Goal: Task Accomplishment & Management: Manage account settings

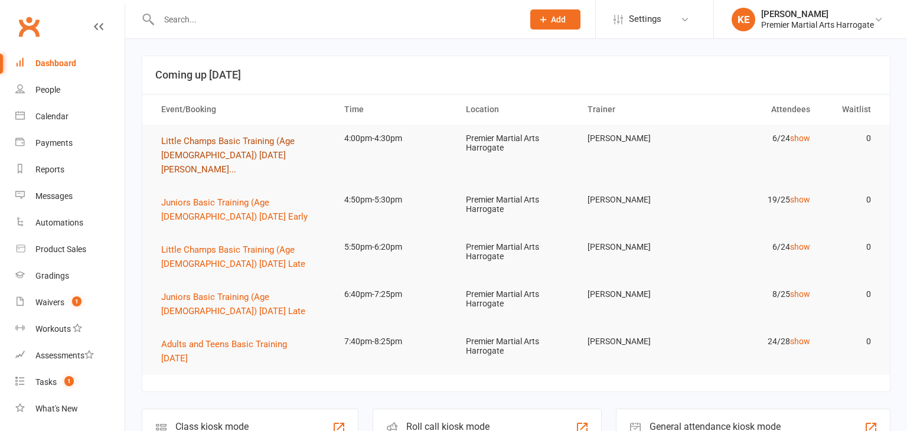
click at [234, 145] on span "Little Champs Basic Training (Age [DEMOGRAPHIC_DATA]) [DATE] [PERSON_NAME]..." at bounding box center [227, 155] width 133 height 39
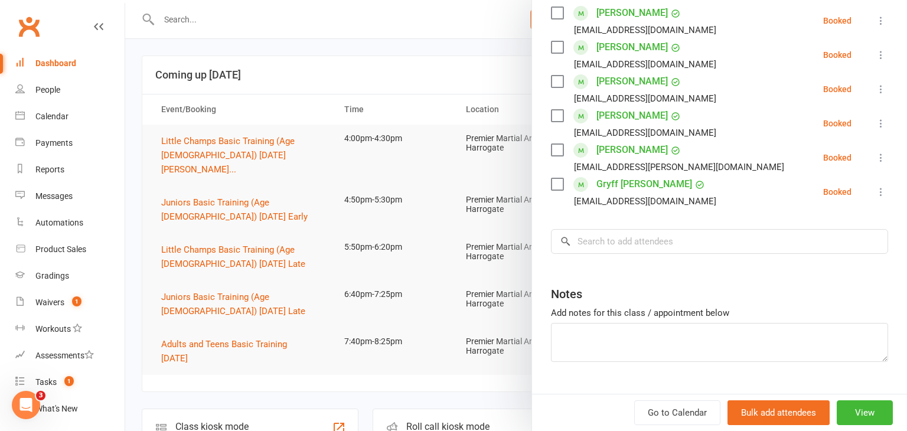
scroll to position [217, 0]
click at [400, 210] on div at bounding box center [516, 215] width 782 height 431
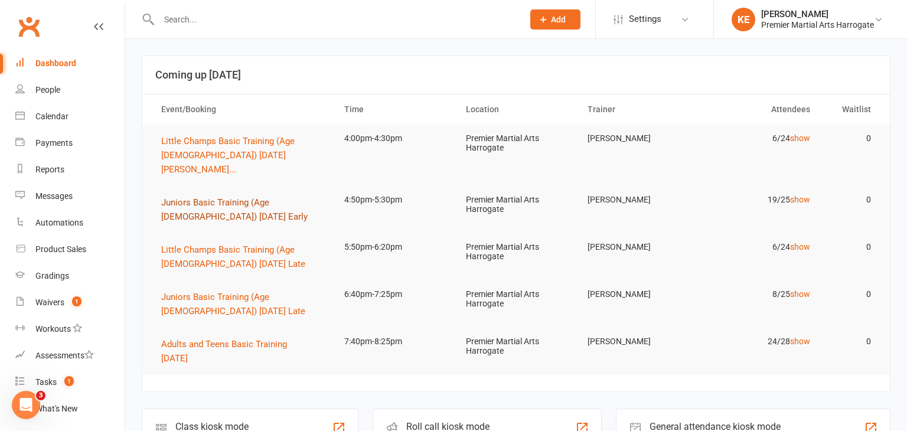
click at [234, 197] on span "Juniors Basic Training (Age [DEMOGRAPHIC_DATA]) [DATE] Early" at bounding box center [234, 209] width 146 height 25
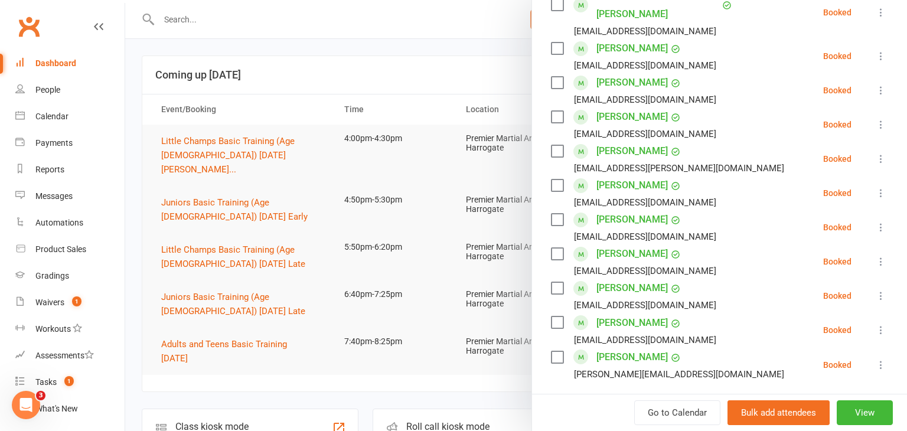
scroll to position [540, 0]
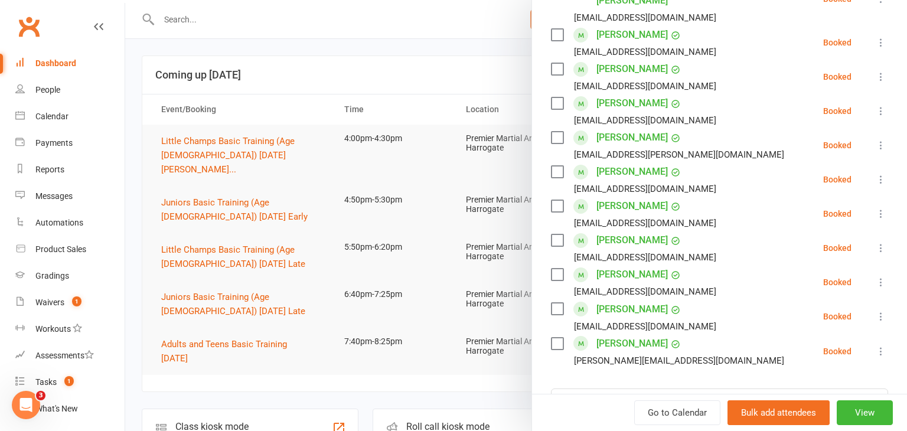
click at [201, 234] on div at bounding box center [516, 215] width 782 height 431
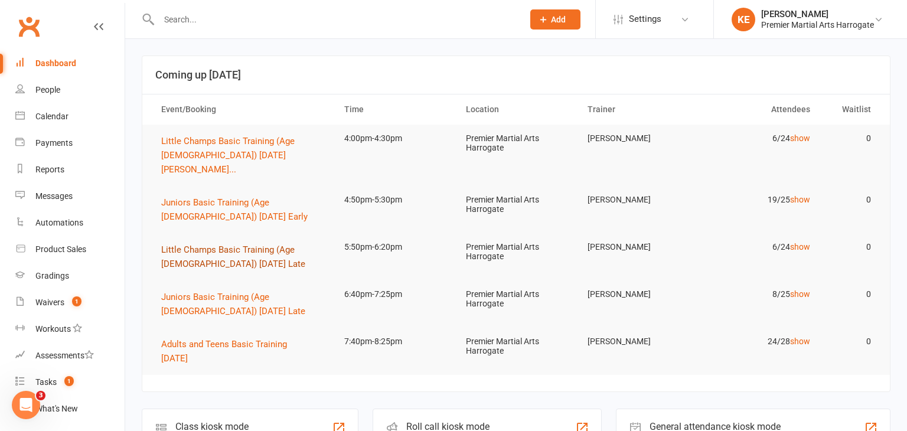
click at [201, 244] on span "Little Champs Basic Training (Age [DEMOGRAPHIC_DATA]) [DATE] Late" at bounding box center [233, 256] width 144 height 25
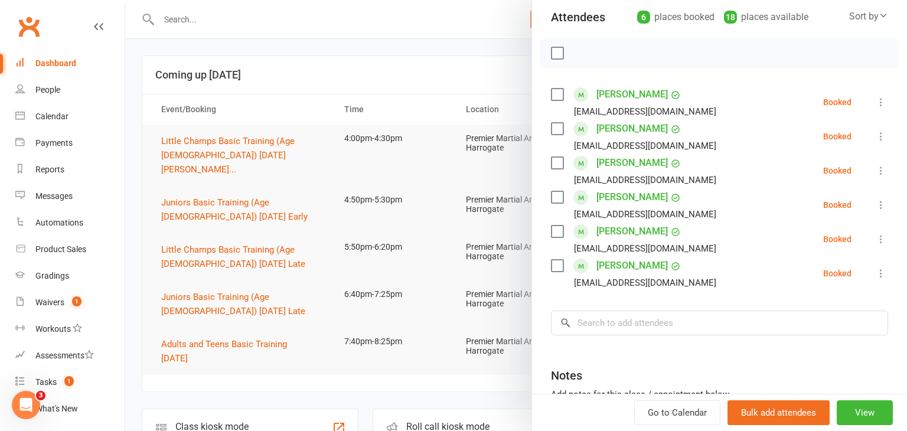
scroll to position [157, 0]
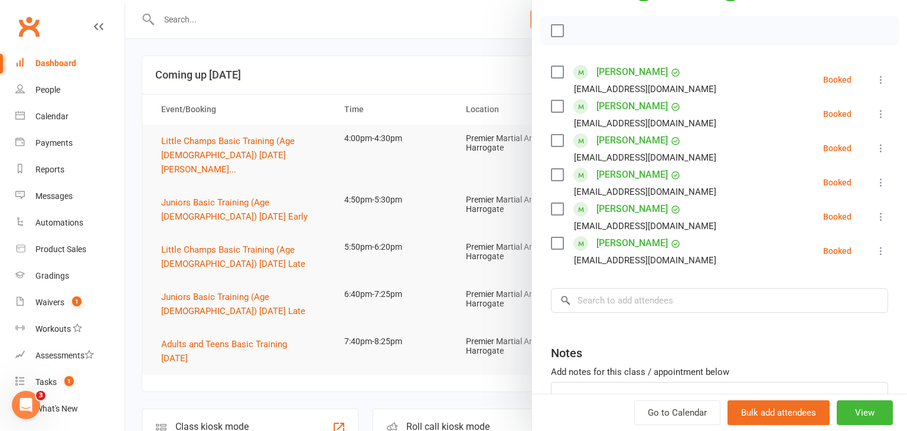
click at [194, 286] on div at bounding box center [516, 215] width 782 height 431
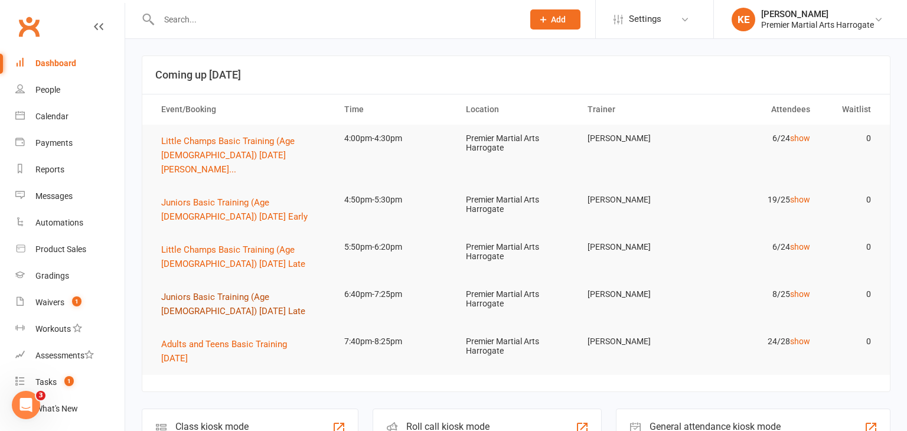
click at [194, 292] on span "Juniors Basic Training (Age [DEMOGRAPHIC_DATA]) [DATE] Late" at bounding box center [233, 304] width 144 height 25
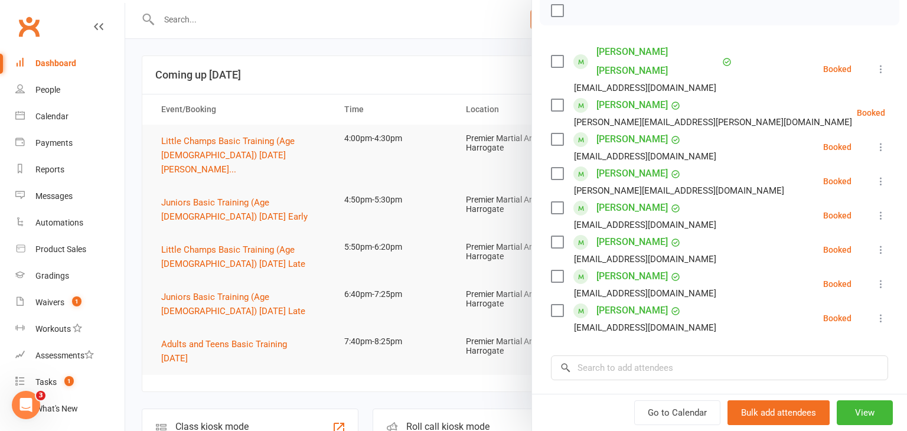
scroll to position [190, 0]
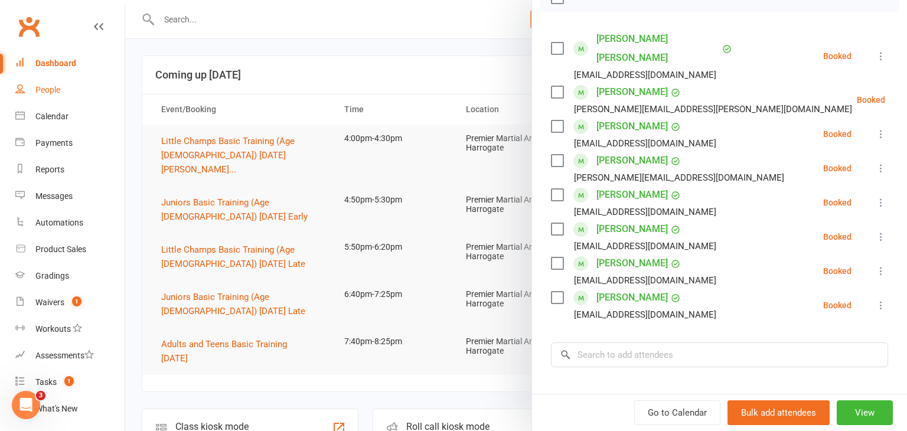
click at [59, 90] on div "People" at bounding box center [47, 89] width 25 height 9
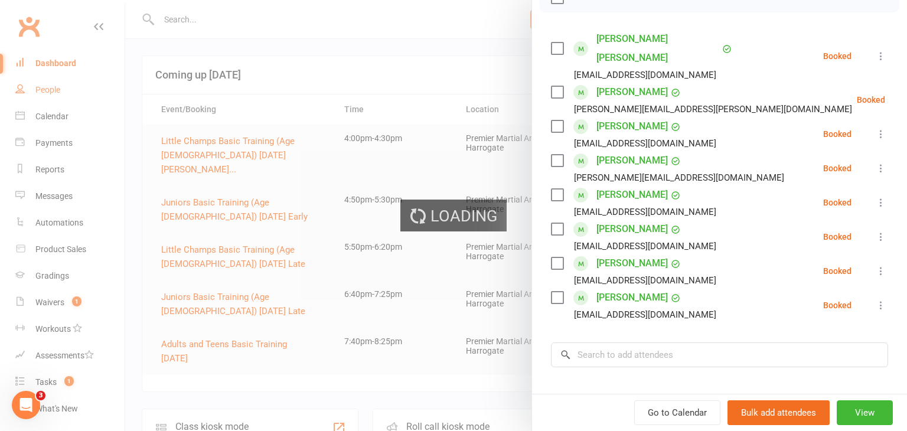
select select "100"
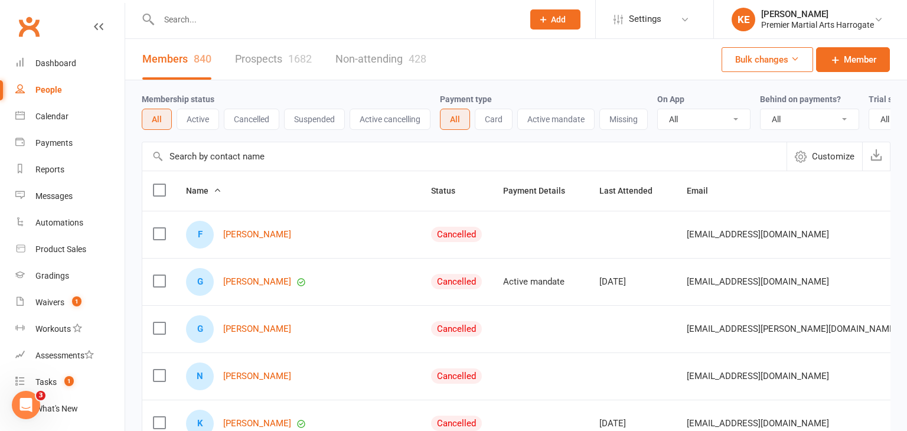
click at [244, 60] on link "Prospects 1682" at bounding box center [273, 59] width 77 height 41
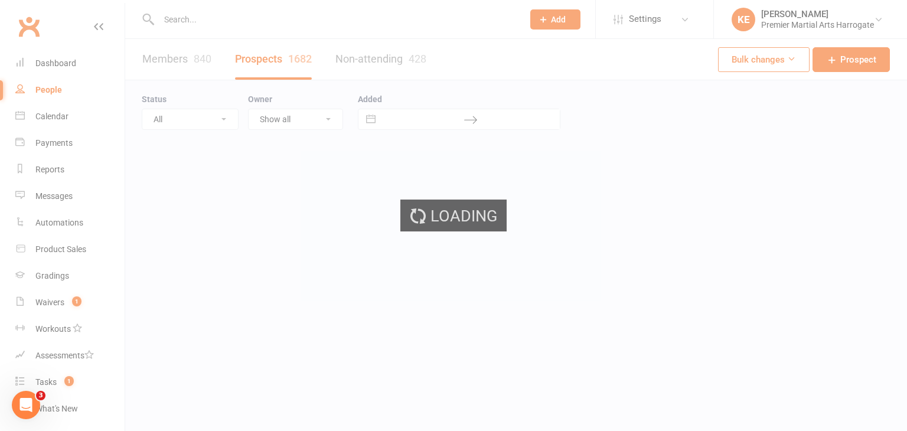
select select "100"
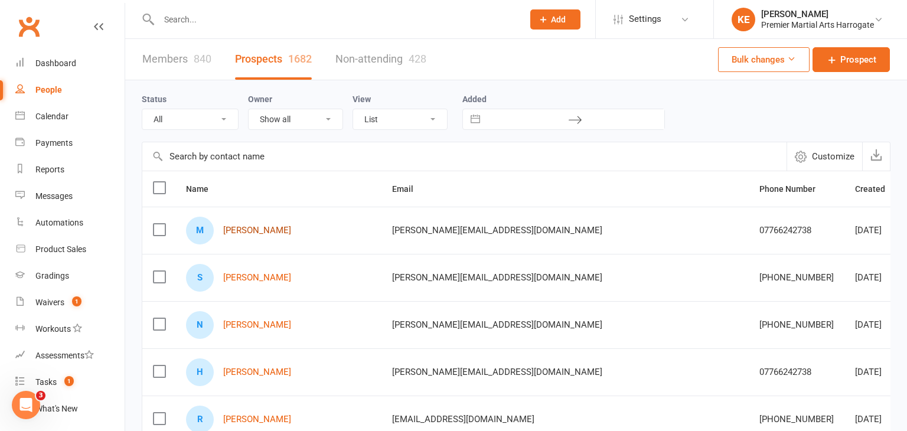
click at [248, 233] on link "[PERSON_NAME]" at bounding box center [257, 231] width 68 height 10
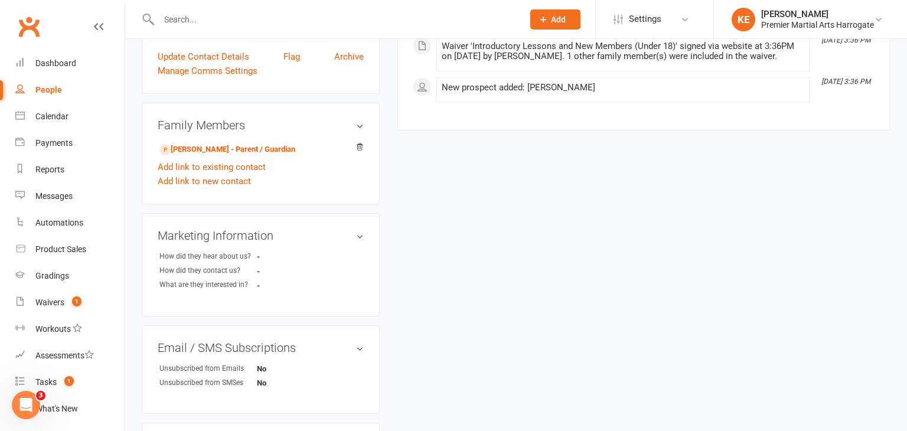
scroll to position [307, 0]
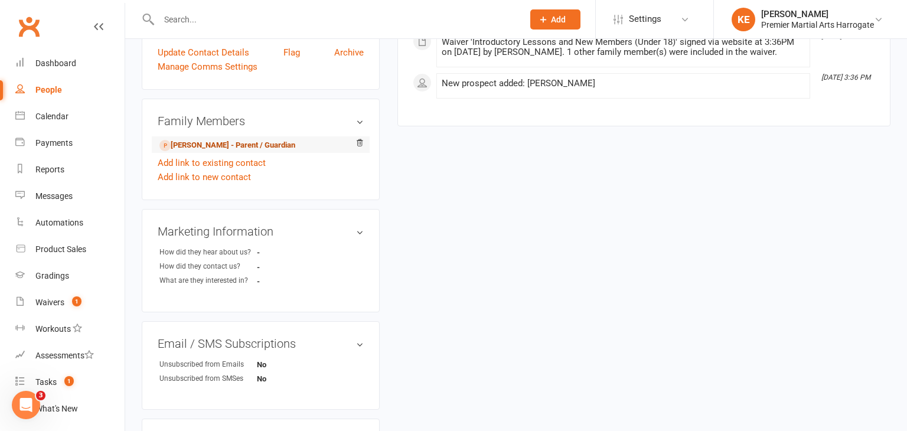
click at [218, 143] on link "[PERSON_NAME] - Parent / Guardian" at bounding box center [227, 145] width 136 height 12
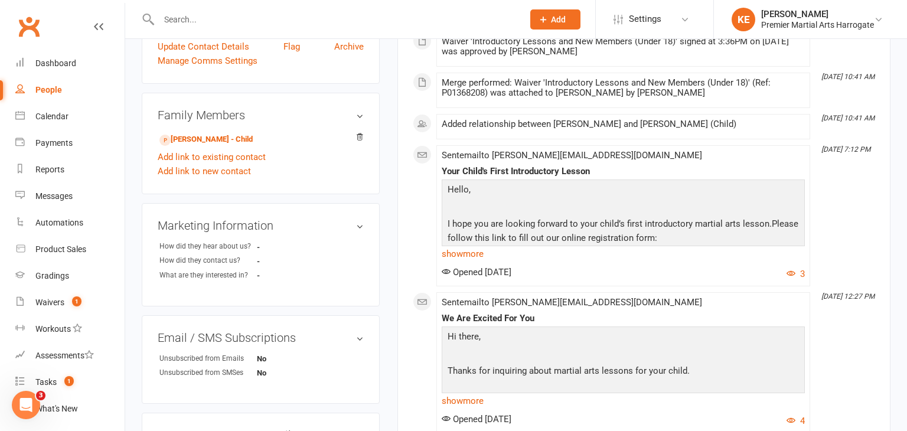
scroll to position [338, 0]
click at [217, 133] on link "[PERSON_NAME] - Child" at bounding box center [205, 138] width 93 height 12
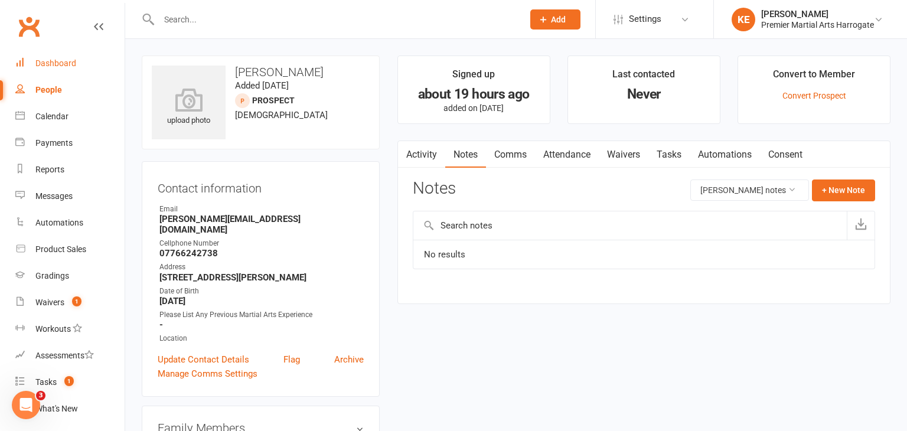
click at [59, 66] on div "Dashboard" at bounding box center [55, 62] width 41 height 9
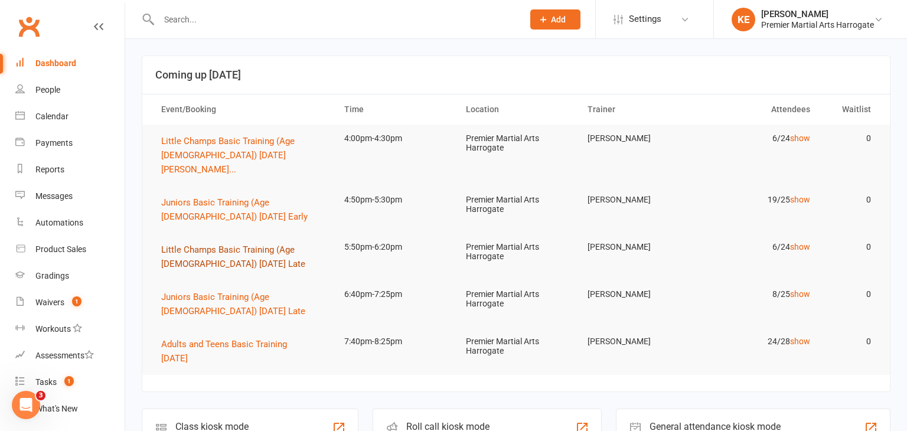
click at [207, 244] on span "Little Champs Basic Training (Age [DEMOGRAPHIC_DATA]) [DATE] Late" at bounding box center [233, 256] width 144 height 25
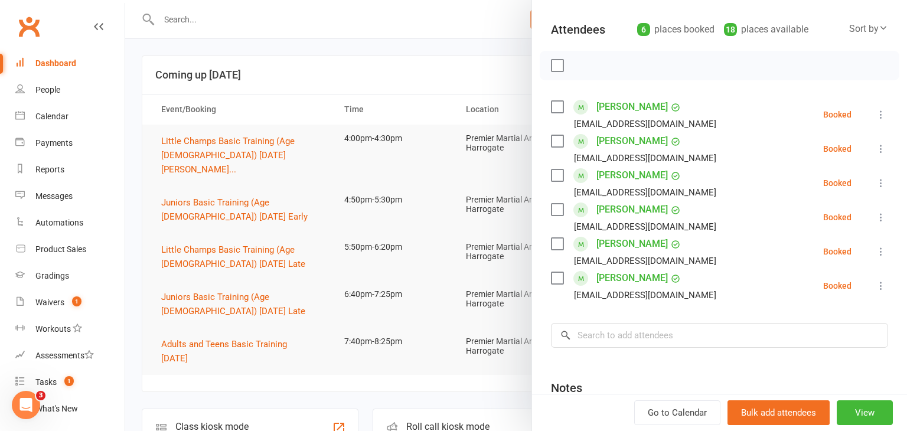
scroll to position [124, 0]
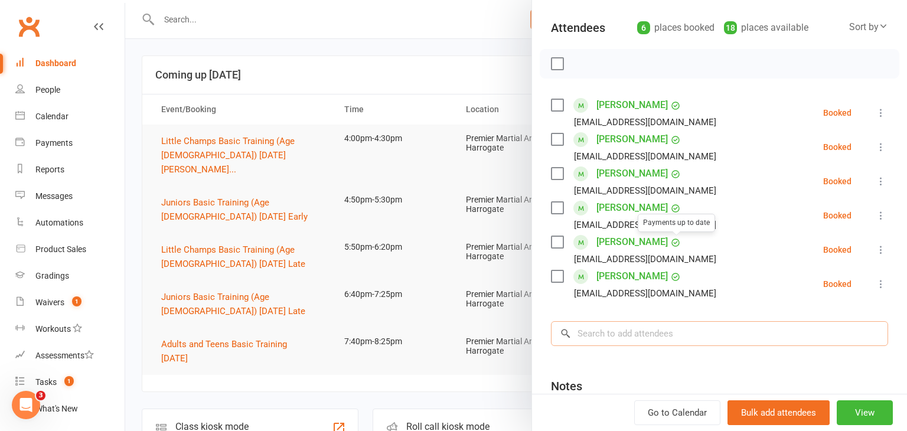
click at [631, 326] on input "search" at bounding box center [719, 333] width 337 height 25
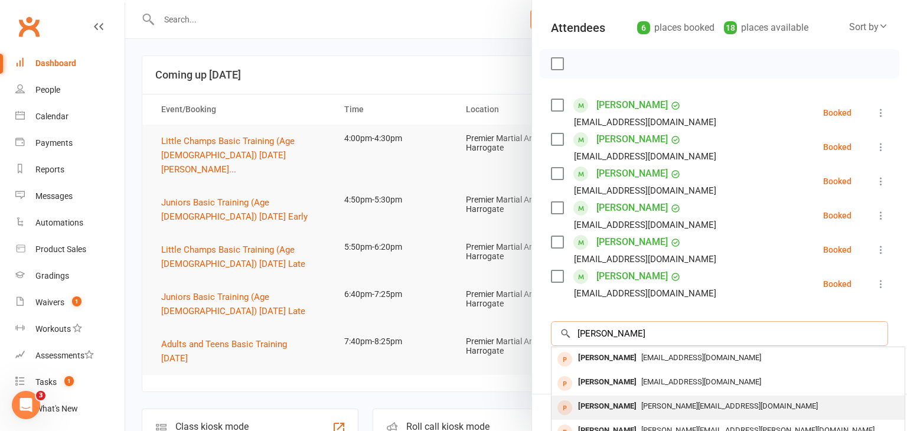
type input "[PERSON_NAME]"
click at [641, 403] on span "[PERSON_NAME][EMAIL_ADDRESS][DOMAIN_NAME]" at bounding box center [729, 406] width 177 height 9
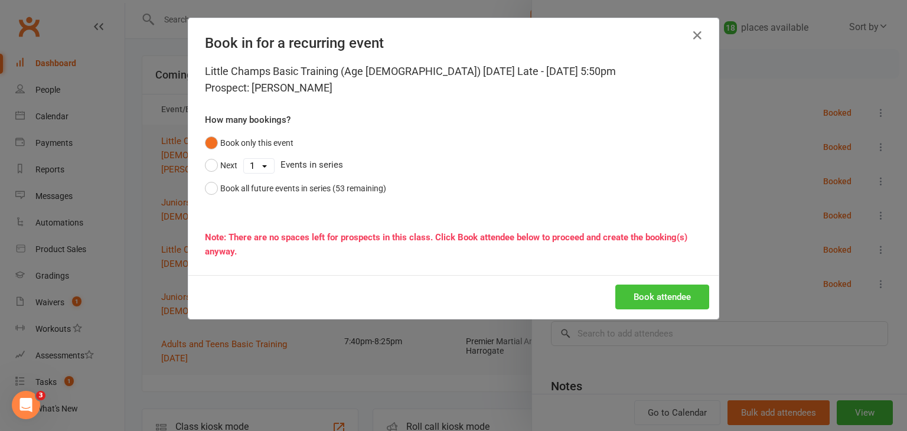
click at [666, 298] on button "Book attendee" at bounding box center [662, 297] width 94 height 25
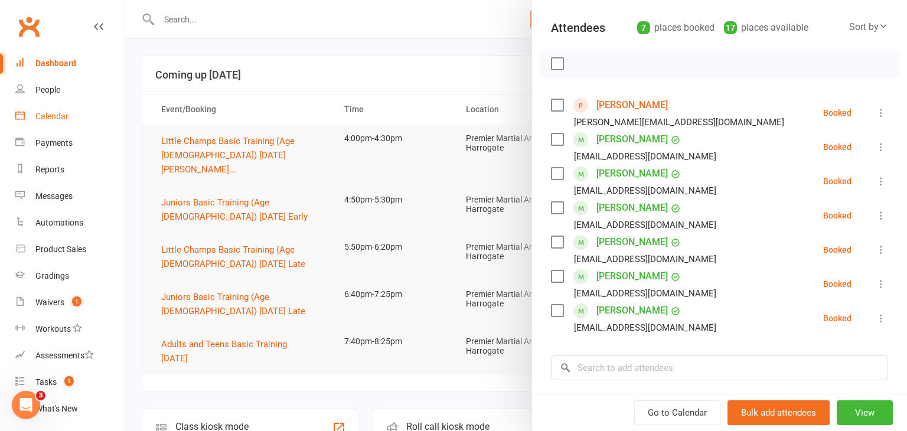
click at [61, 119] on div "Calendar" at bounding box center [51, 116] width 33 height 9
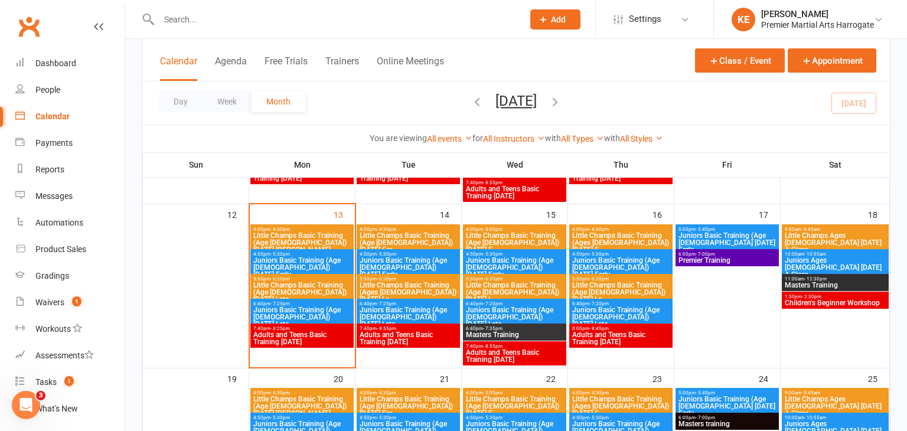
scroll to position [383, 0]
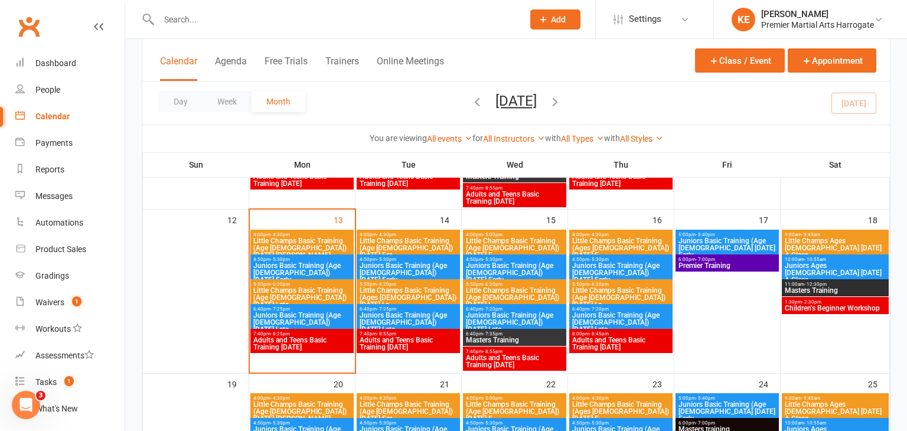
click at [391, 243] on span "Little Champs Basic Training (Age [DEMOGRAPHIC_DATA]) [DATE] Ear..." at bounding box center [408, 247] width 99 height 21
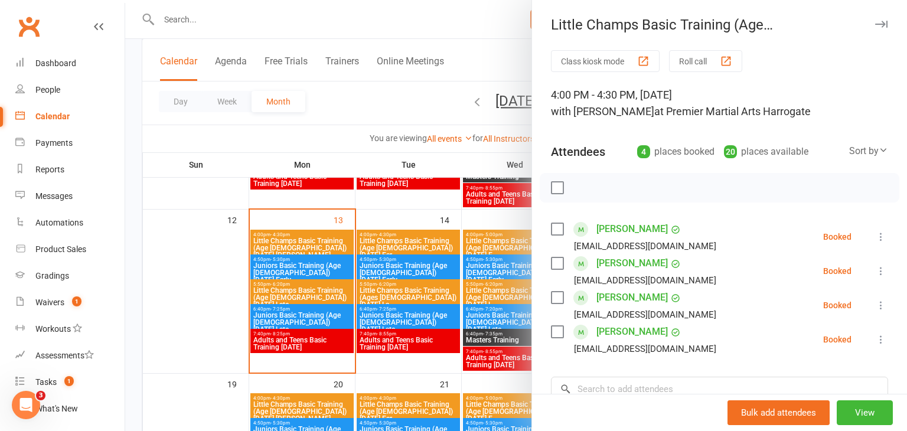
click at [383, 270] on div at bounding box center [516, 215] width 782 height 431
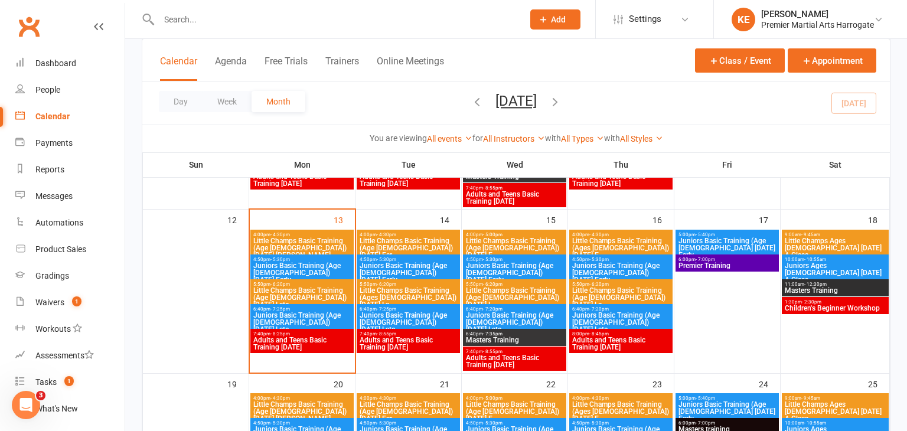
click at [383, 270] on span "Juniors Basic Training (Age [DEMOGRAPHIC_DATA]) [DATE] Early" at bounding box center [408, 272] width 99 height 21
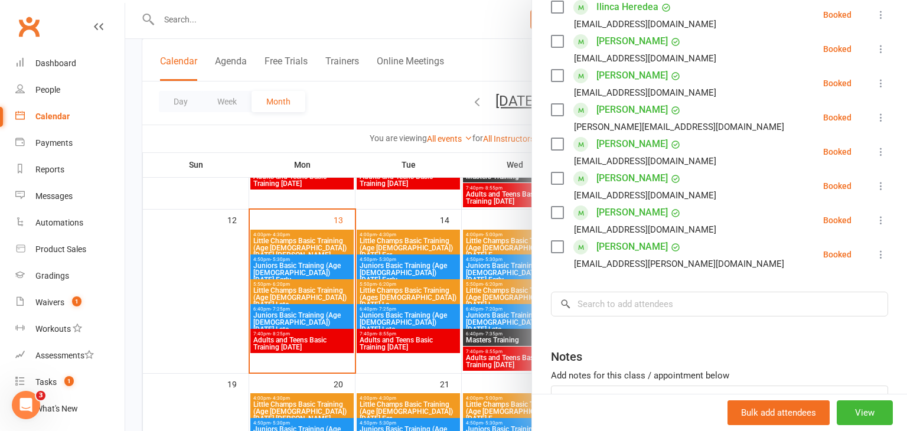
scroll to position [535, 0]
click at [383, 296] on div at bounding box center [516, 215] width 782 height 431
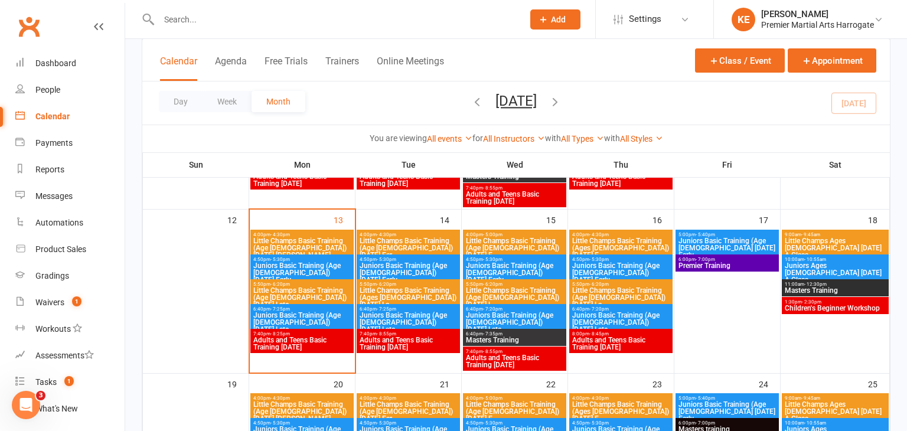
click at [383, 296] on span "Little Champs Basic Training (Ages [DEMOGRAPHIC_DATA]) [DATE] La..." at bounding box center [408, 297] width 99 height 21
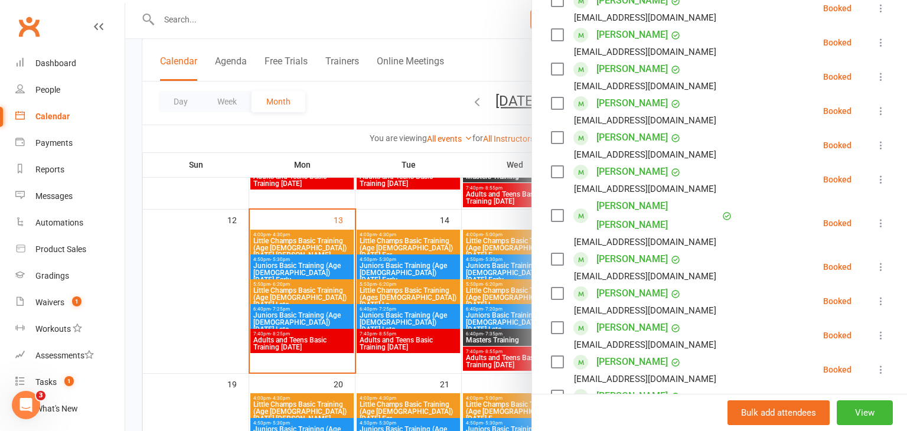
scroll to position [241, 0]
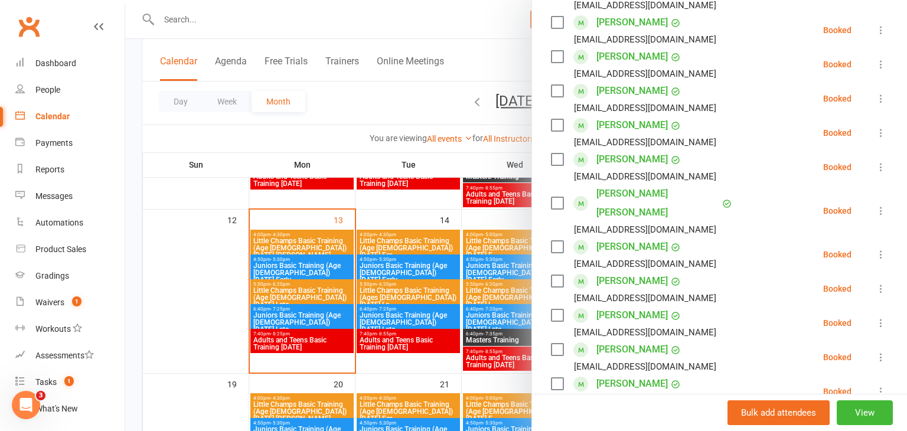
click at [402, 318] on div at bounding box center [516, 215] width 782 height 431
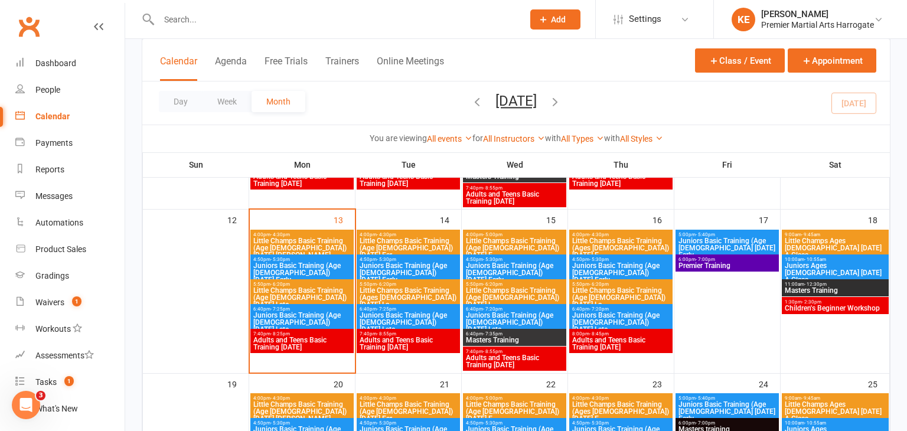
click at [402, 318] on span "Juniors Basic Training (Age [DEMOGRAPHIC_DATA]) [DATE] Late" at bounding box center [408, 322] width 99 height 21
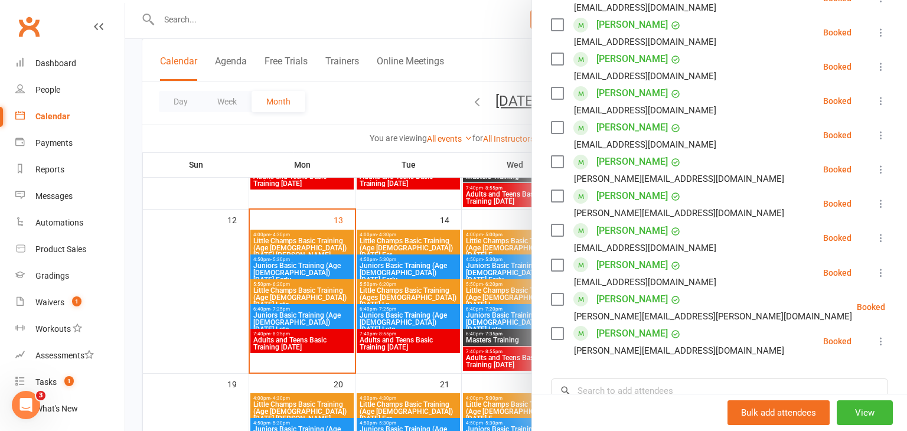
scroll to position [570, 0]
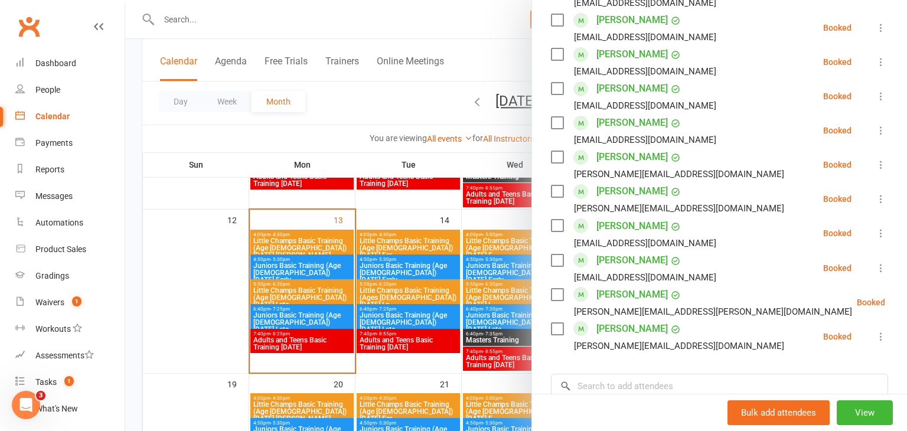
click at [489, 237] on div at bounding box center [516, 215] width 782 height 431
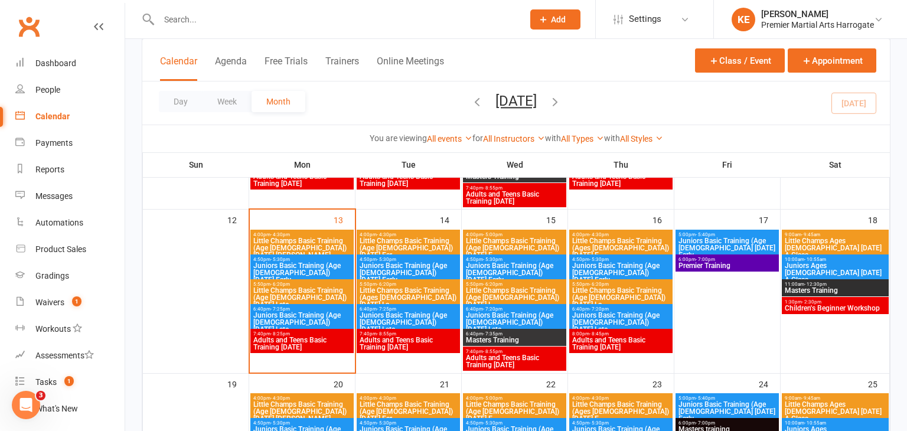
click at [489, 237] on span "Little Champs Basic Training (Age [DEMOGRAPHIC_DATA]) [DATE] E..." at bounding box center [514, 247] width 99 height 21
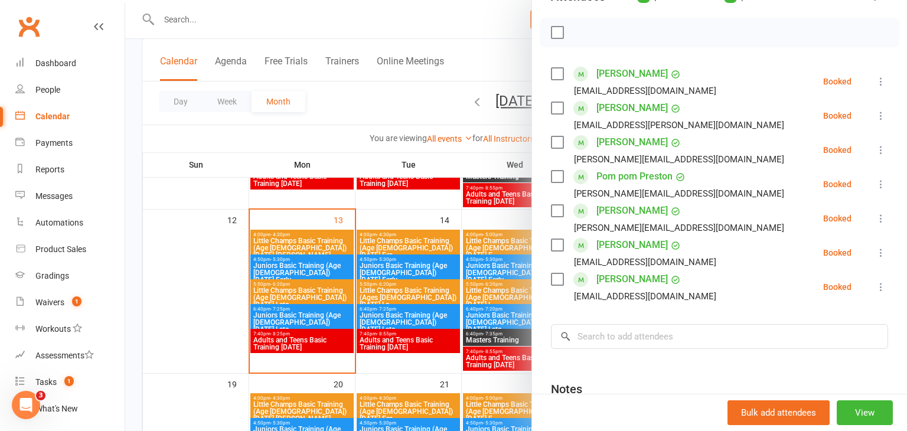
scroll to position [158, 0]
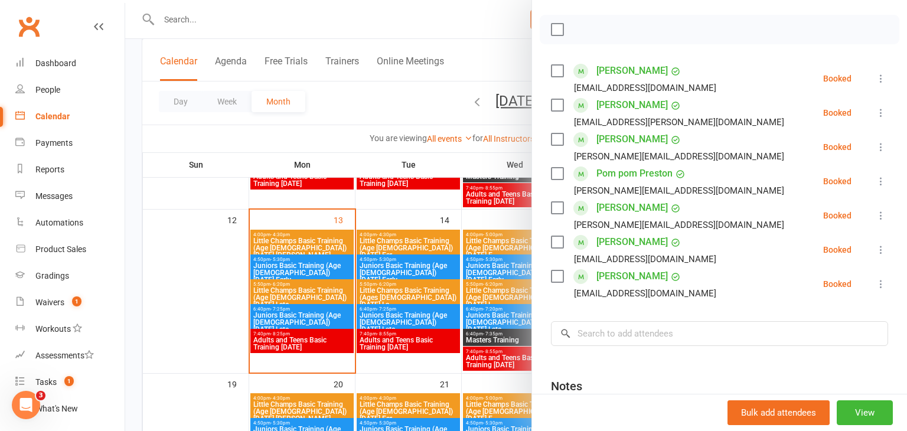
click at [488, 263] on div at bounding box center [516, 215] width 782 height 431
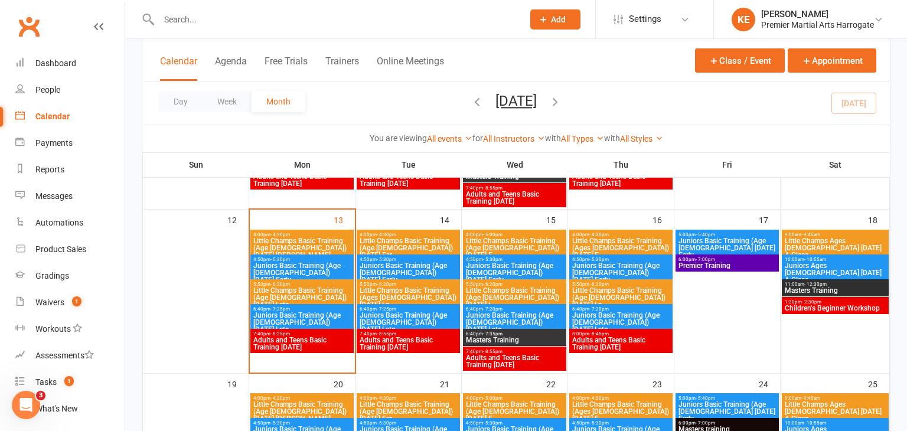
click at [488, 263] on span "Juniors Basic Training (Age [DEMOGRAPHIC_DATA]) [DATE] Early" at bounding box center [514, 272] width 99 height 21
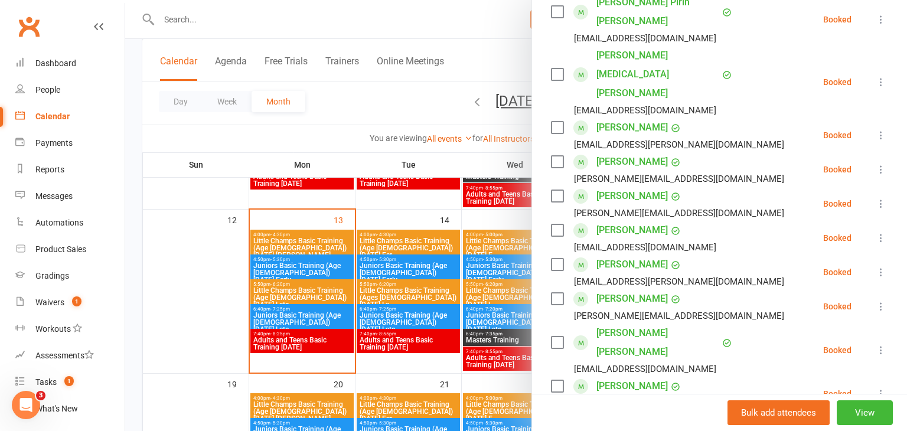
scroll to position [482, 0]
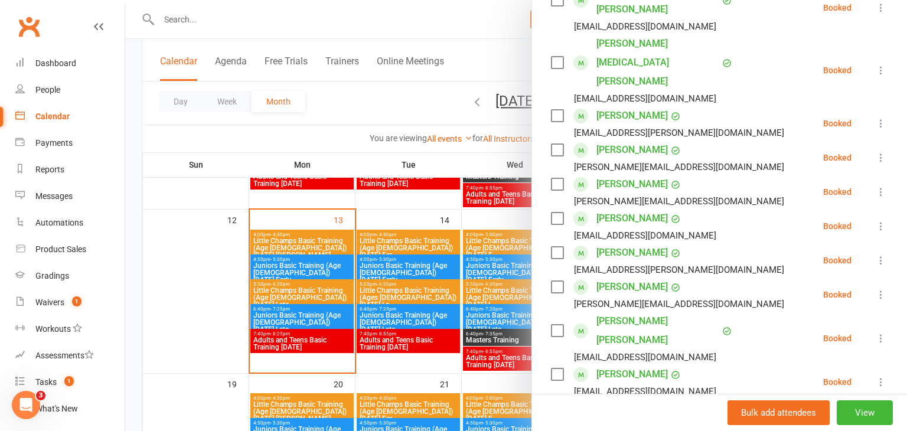
click at [504, 288] on div at bounding box center [516, 215] width 782 height 431
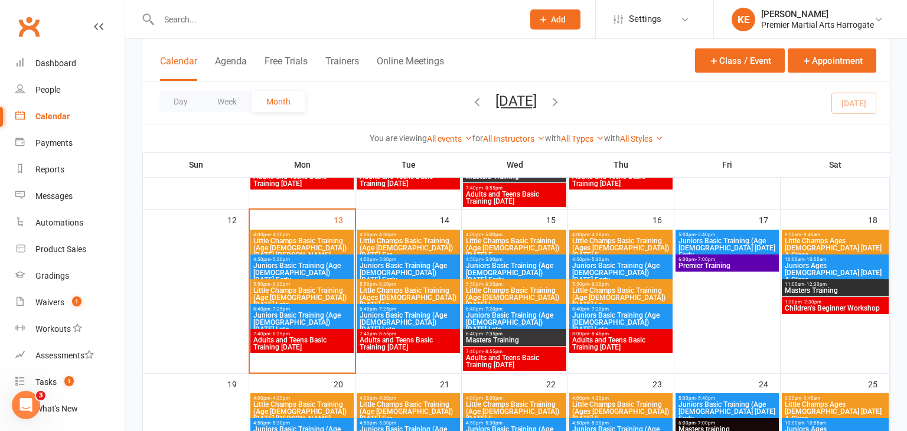
click at [504, 288] on span "Little Champs Basic Training (Age [DEMOGRAPHIC_DATA]) [DATE] L..." at bounding box center [514, 297] width 99 height 21
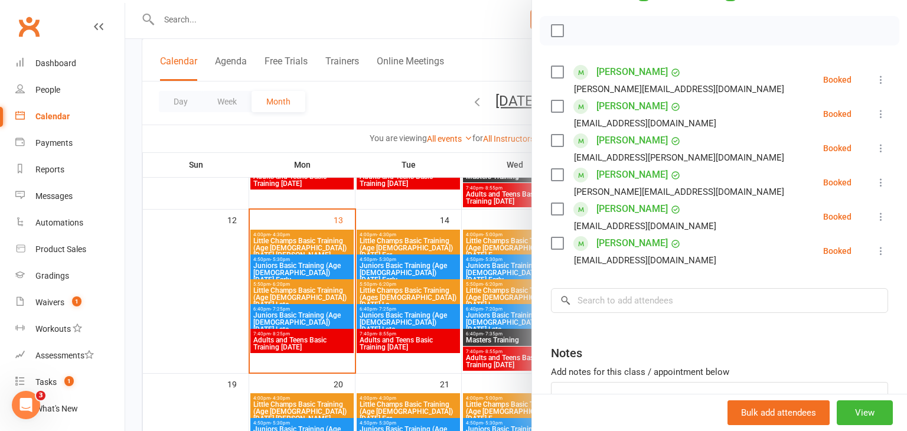
scroll to position [158, 0]
click at [495, 311] on div at bounding box center [516, 215] width 782 height 431
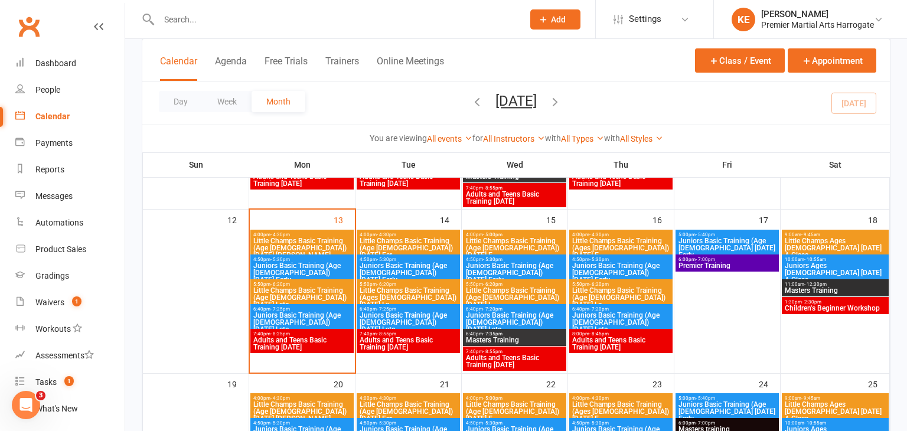
click at [495, 312] on span "Juniors Basic Training (Age [DEMOGRAPHIC_DATA]) [DATE] Late" at bounding box center [514, 322] width 99 height 21
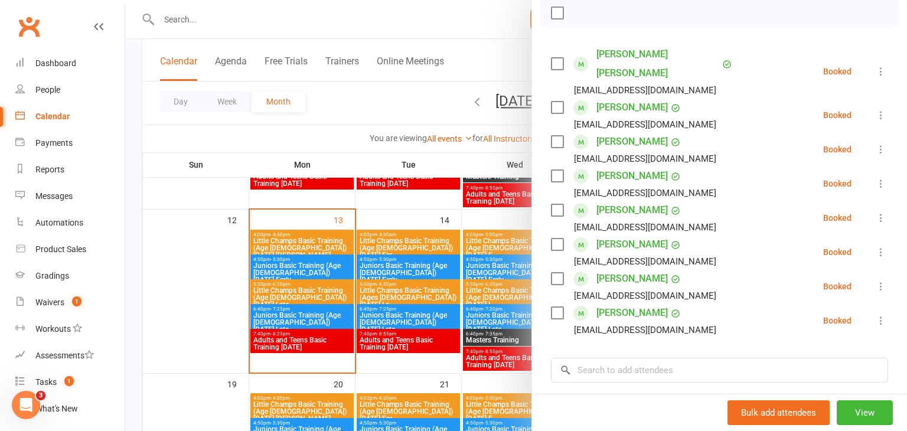
scroll to position [200, 0]
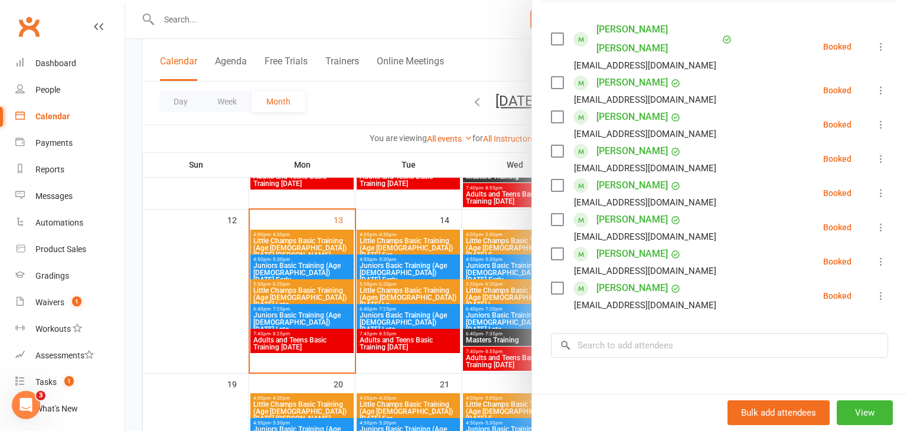
click at [488, 310] on div at bounding box center [516, 215] width 782 height 431
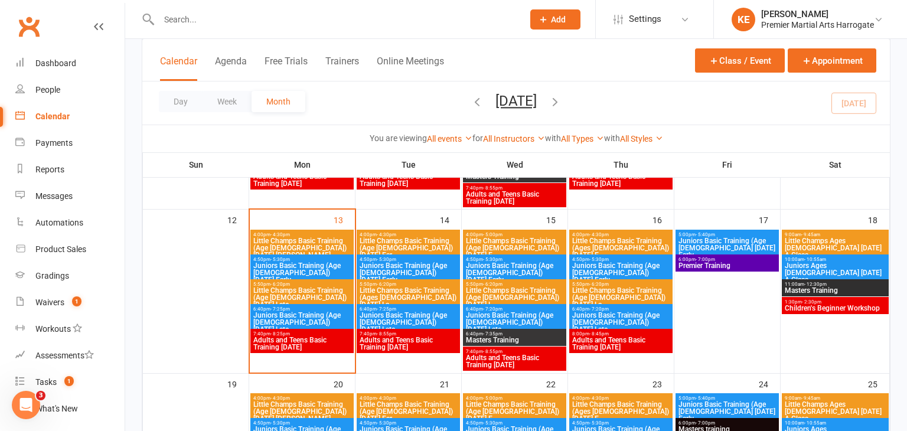
click at [307, 298] on span "Little Champs Basic Training (Age [DEMOGRAPHIC_DATA]) [DATE] Late" at bounding box center [302, 297] width 99 height 21
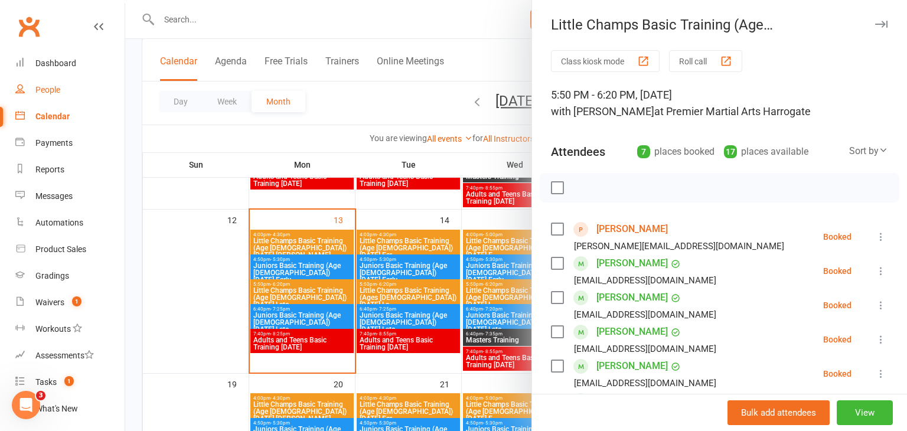
click at [41, 85] on div "People" at bounding box center [47, 89] width 25 height 9
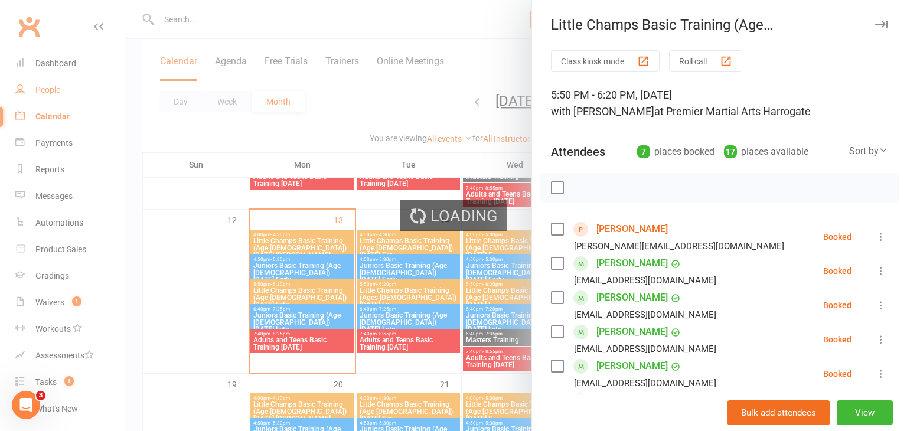
select select "100"
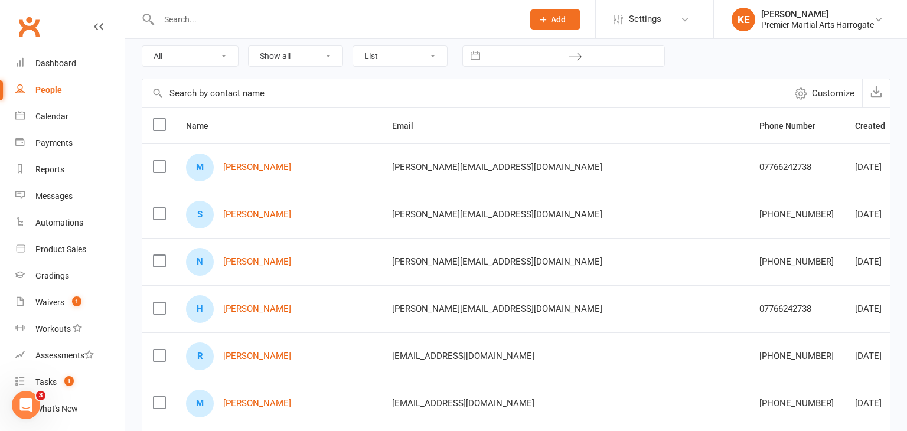
scroll to position [66, 0]
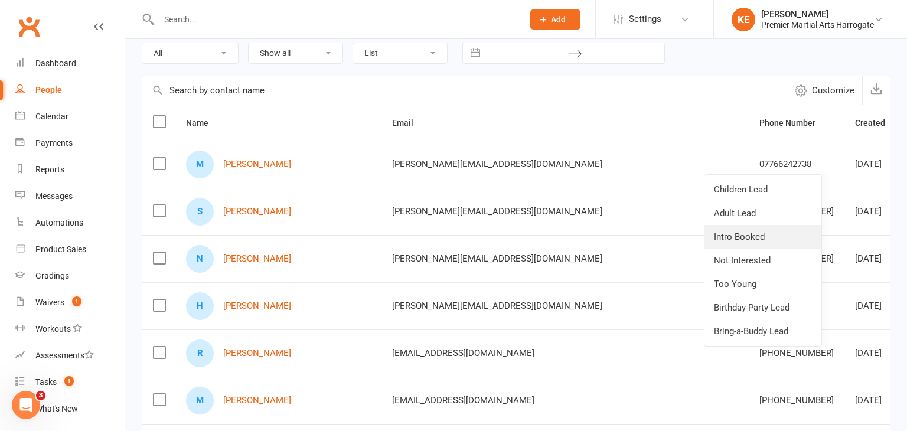
click at [743, 233] on link "Intro Booked" at bounding box center [762, 237] width 117 height 24
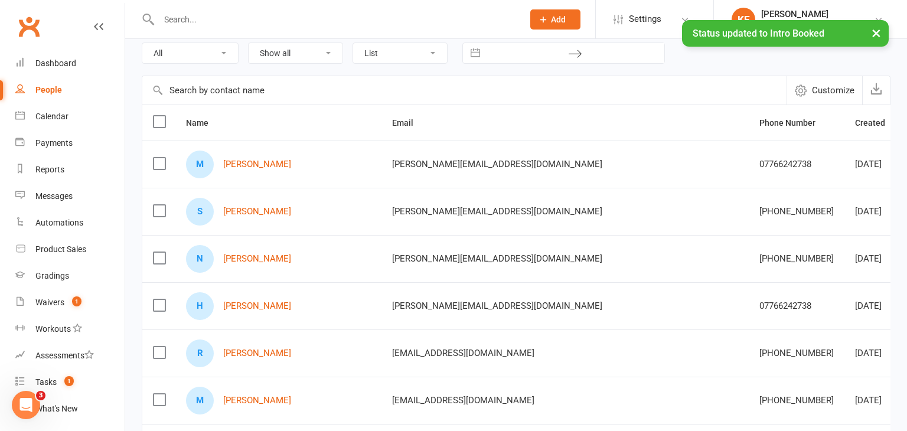
scroll to position [146, 0]
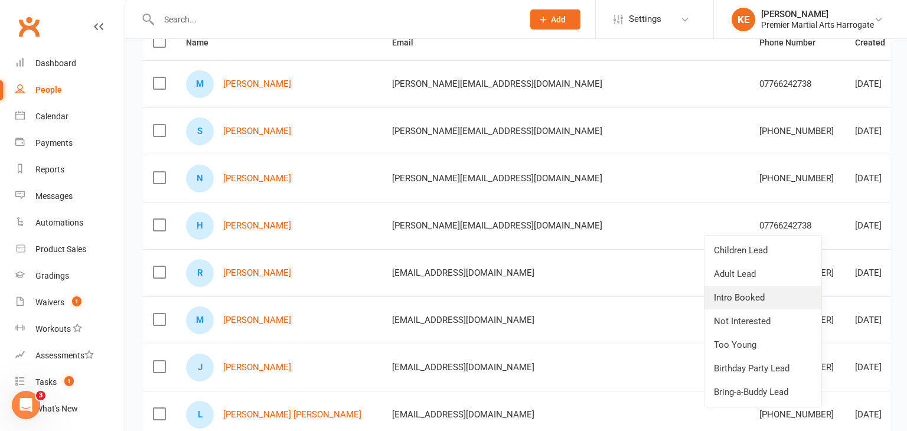
click at [759, 294] on link "Intro Booked" at bounding box center [762, 298] width 117 height 24
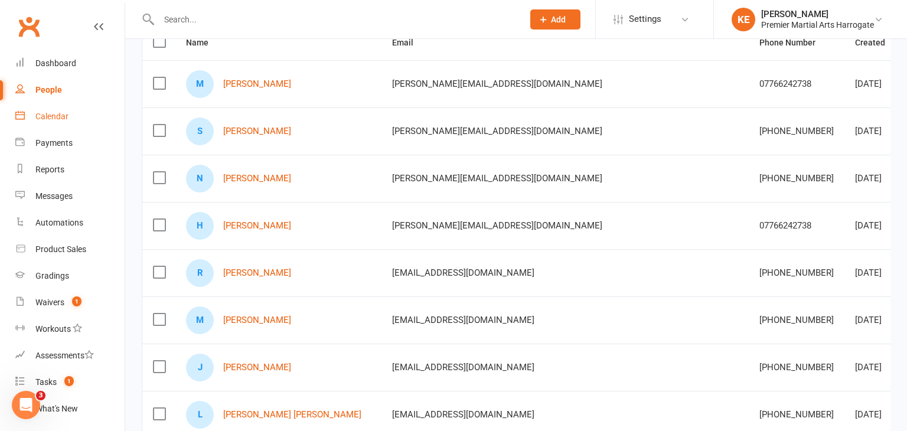
click at [45, 120] on div "Calendar" at bounding box center [51, 116] width 33 height 9
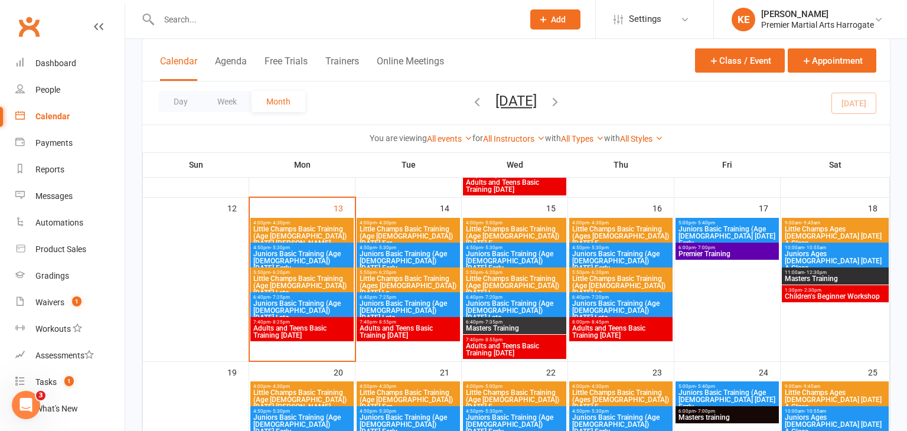
scroll to position [399, 0]
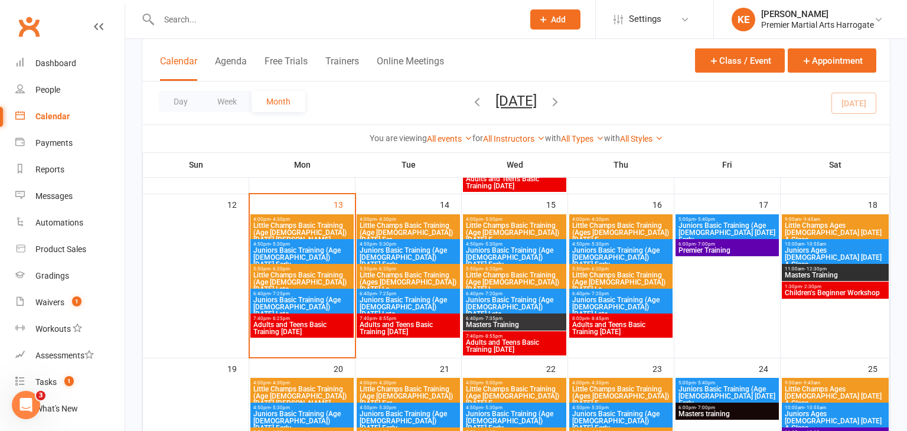
click at [303, 330] on span "Adults and Teens Basic Training [DATE]" at bounding box center [302, 328] width 99 height 14
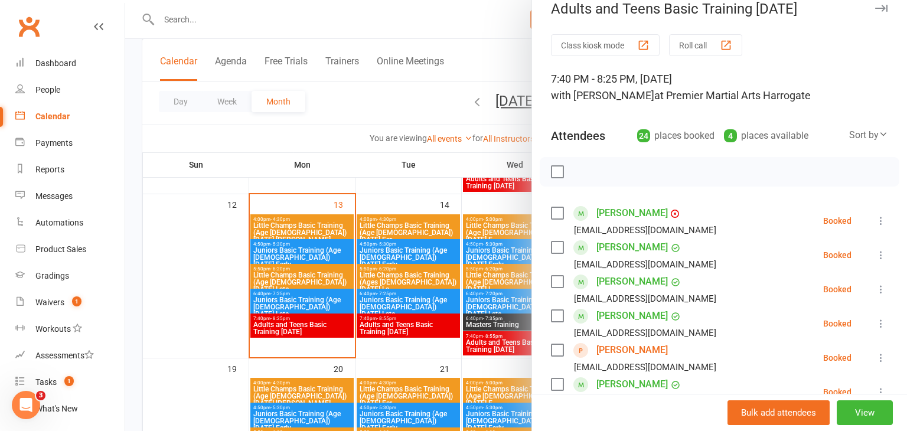
scroll to position [17, 0]
click at [192, 322] on div at bounding box center [516, 215] width 782 height 431
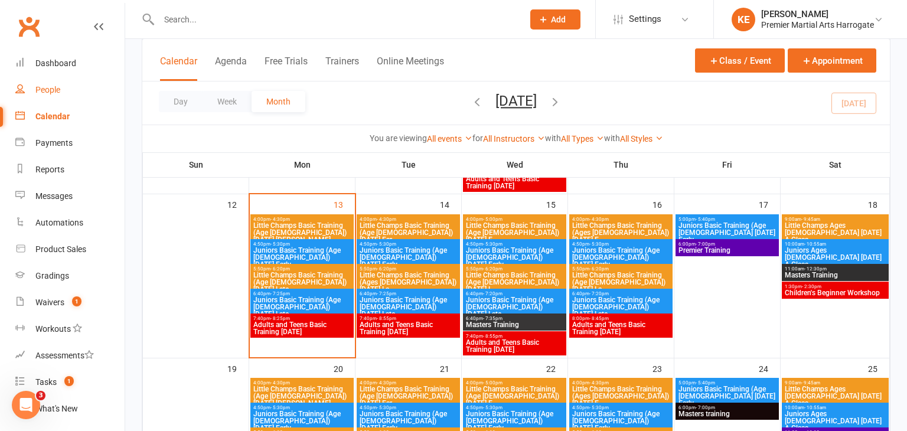
click at [48, 89] on div "People" at bounding box center [47, 89] width 25 height 9
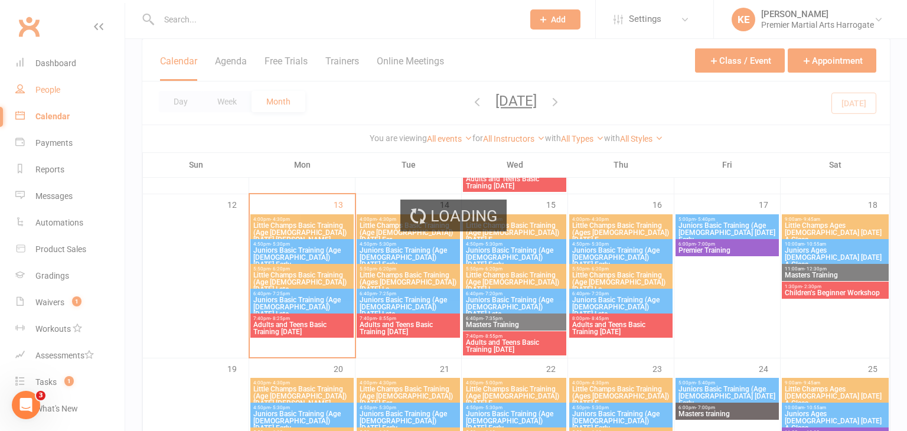
select select "100"
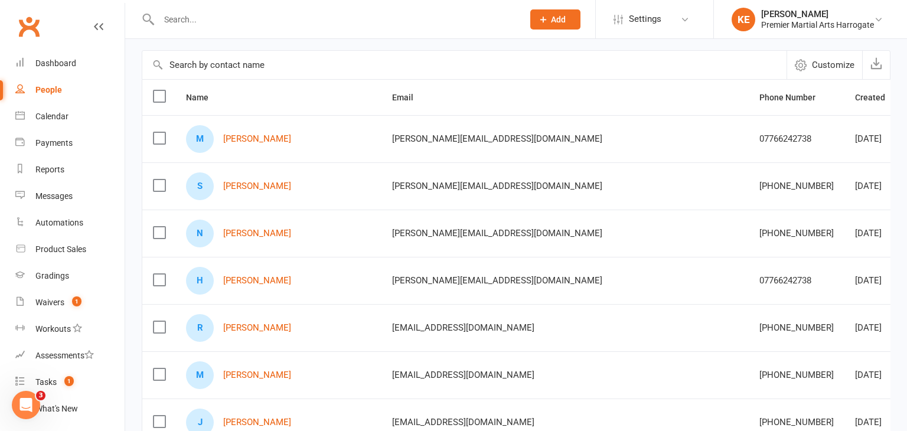
scroll to position [86, 0]
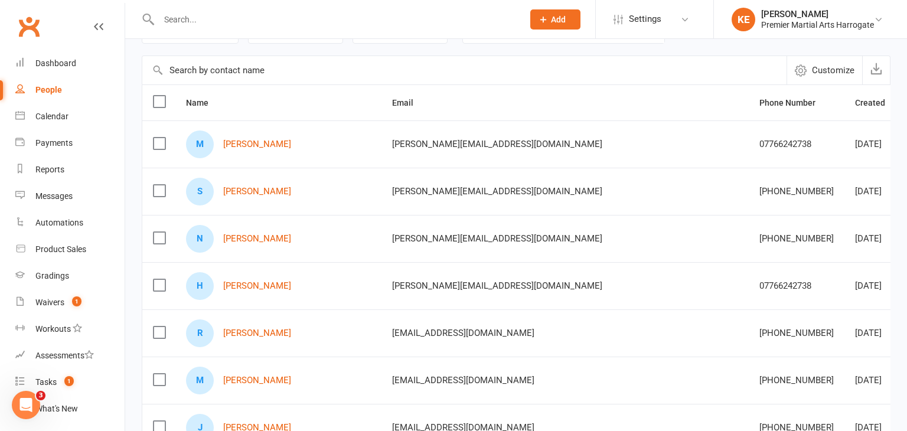
click at [278, 229] on div "N [PERSON_NAME]" at bounding box center [278, 239] width 185 height 28
click at [176, 27] on input "text" at bounding box center [335, 19] width 360 height 17
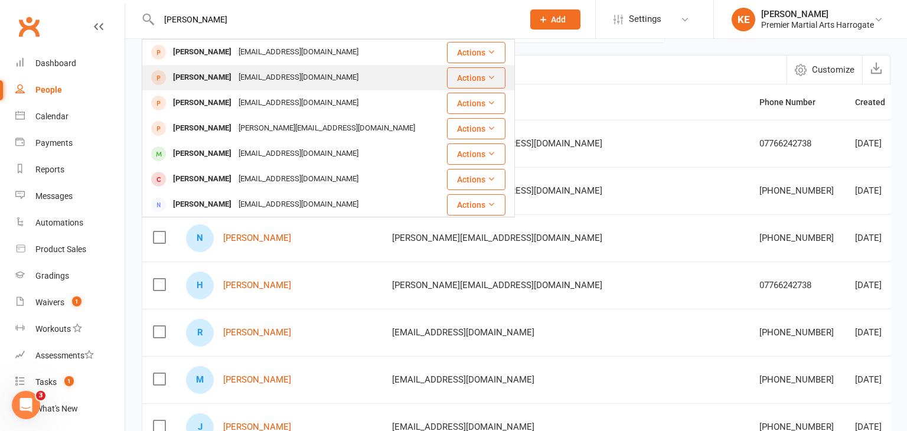
type input "[PERSON_NAME]"
click at [177, 73] on div "[PERSON_NAME]" at bounding box center [202, 77] width 66 height 17
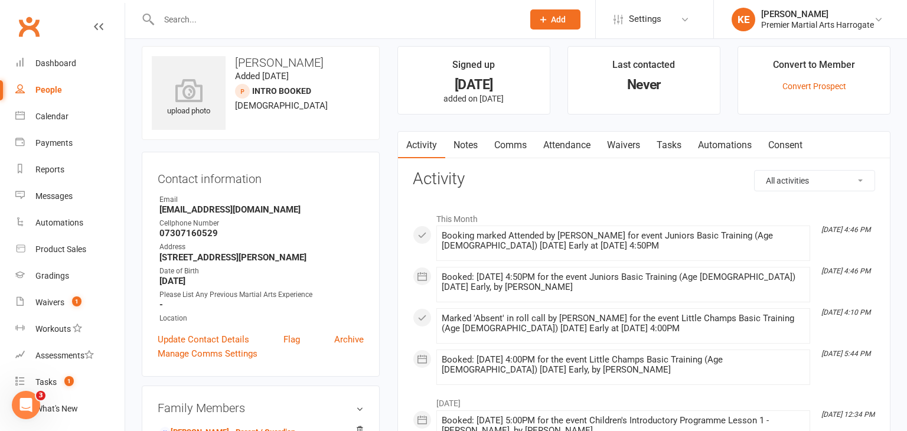
scroll to position [9, 0]
click at [812, 81] on link "Convert Prospect" at bounding box center [814, 85] width 64 height 9
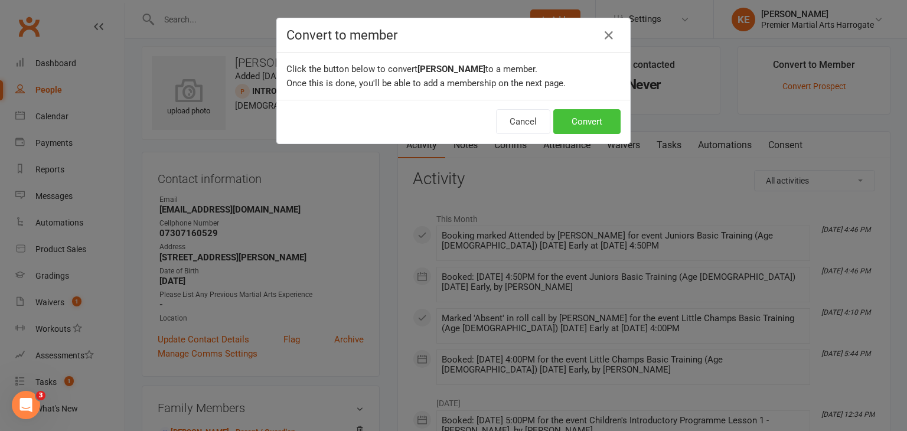
click at [577, 120] on button "Convert" at bounding box center [586, 121] width 67 height 25
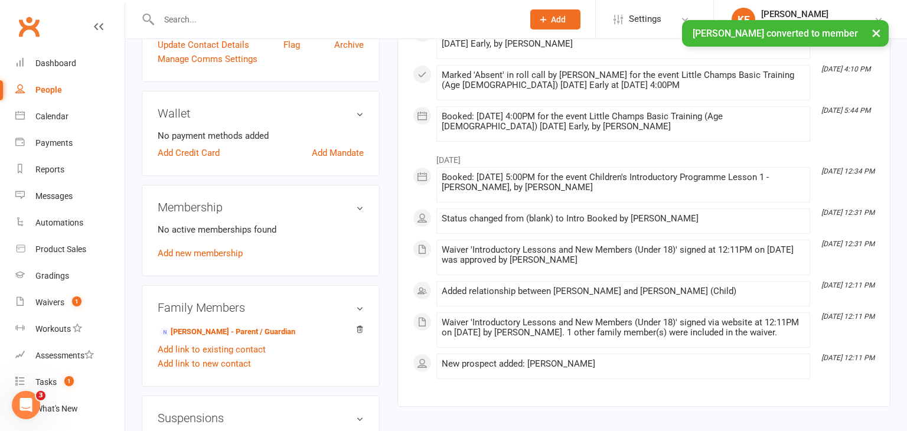
scroll to position [307, 0]
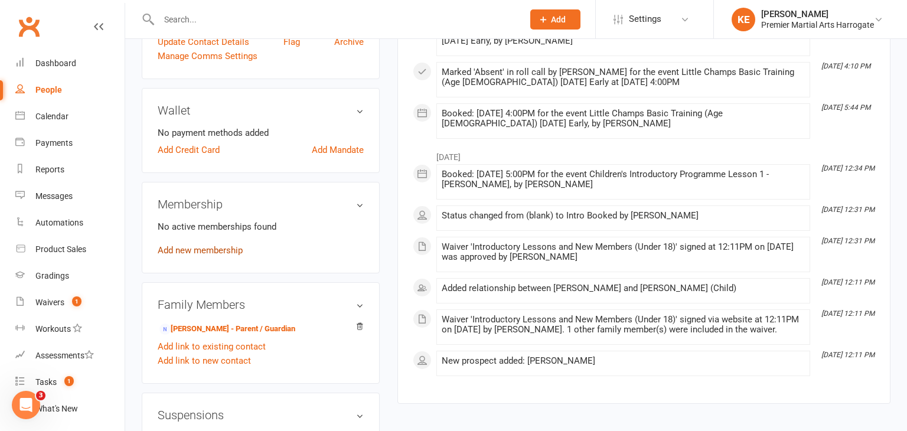
click at [218, 256] on link "Add new membership" at bounding box center [200, 250] width 85 height 11
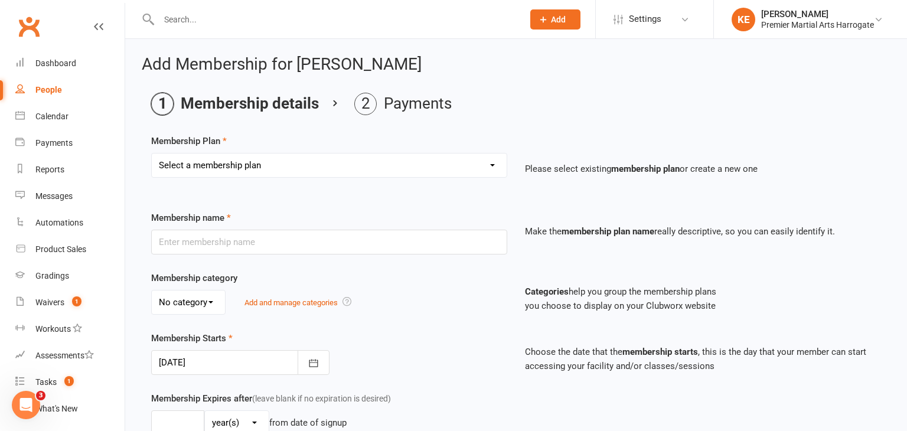
click at [488, 165] on select "Select a membership plan Basic Training Black Belt Training Paid in Full - 12 m…" at bounding box center [329, 166] width 355 height 24
select select "0"
click at [152, 154] on select "Select a membership plan Basic Training Black Belt Training Paid in Full - 12 m…" at bounding box center [329, 166] width 355 height 24
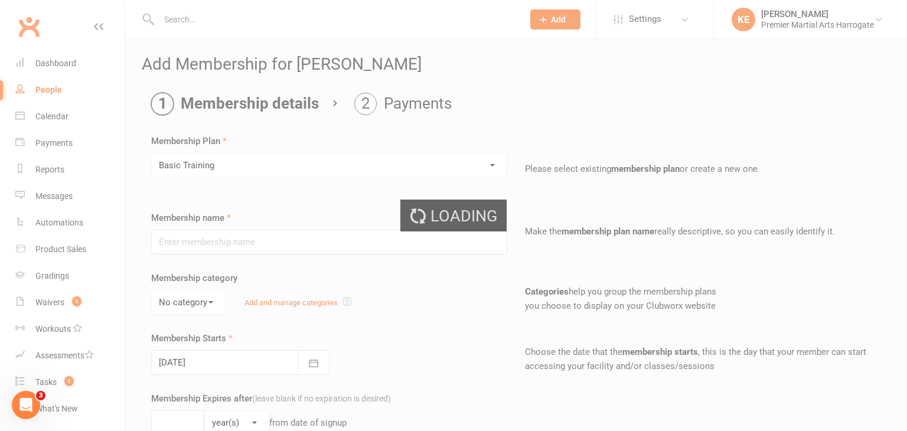
type input "Basic Training"
type input "0"
type input "1"
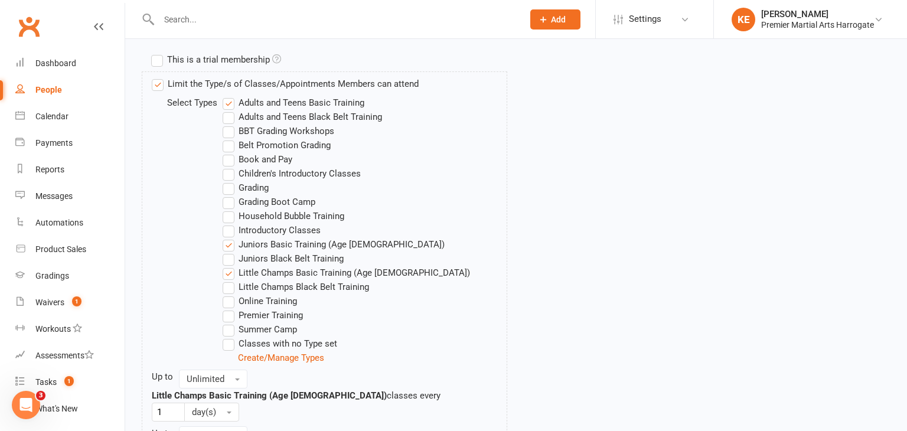
scroll to position [773, 0]
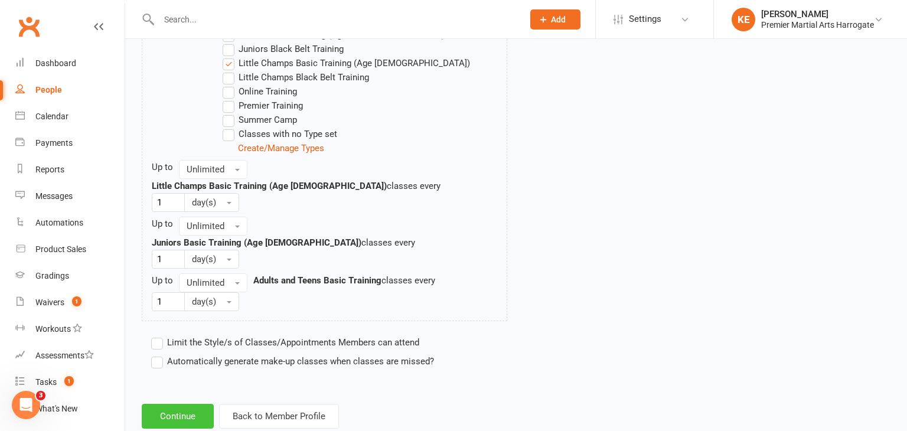
click at [188, 404] on button "Continue" at bounding box center [178, 416] width 72 height 25
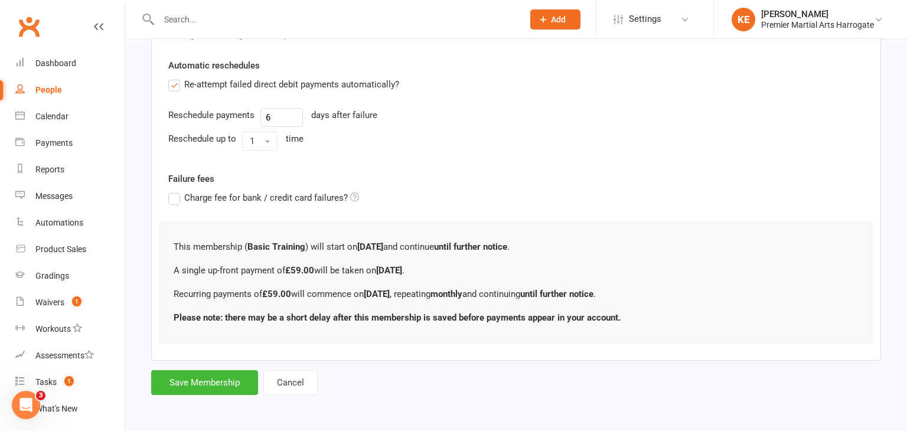
scroll to position [0, 0]
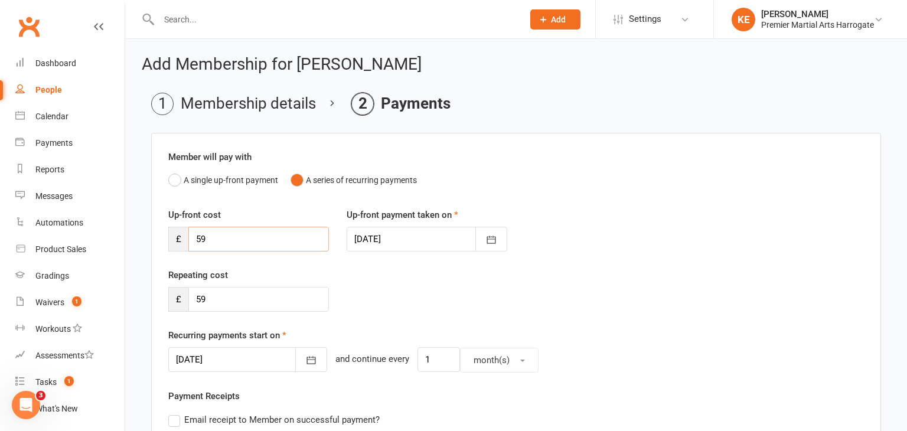
click at [256, 233] on input "59" at bounding box center [258, 239] width 141 height 25
type input "5"
type input "0"
click at [295, 364] on button "button" at bounding box center [311, 359] width 32 height 25
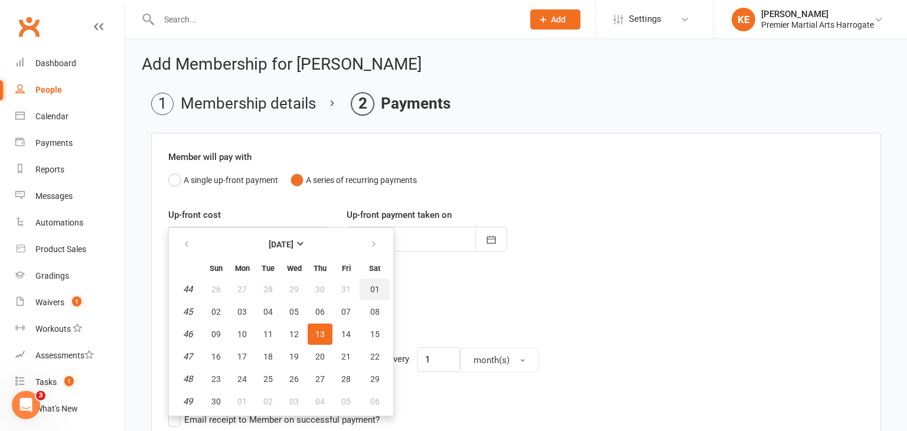
click at [370, 288] on span "01" at bounding box center [374, 289] width 9 height 9
type input "[DATE]"
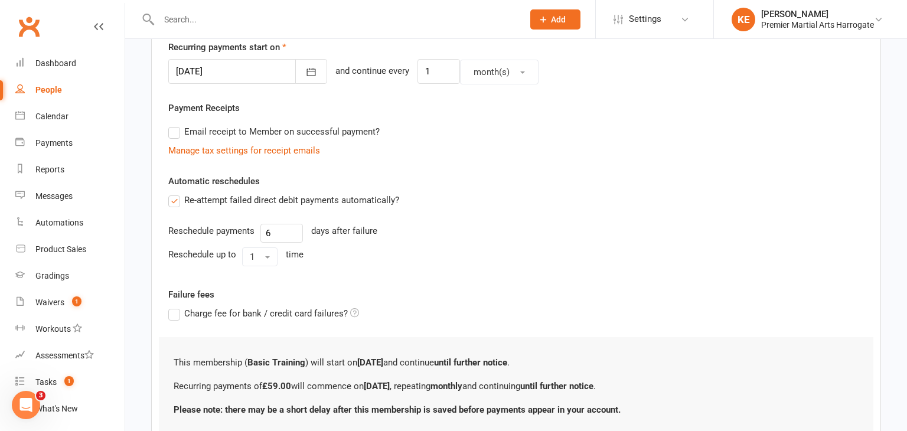
scroll to position [378, 0]
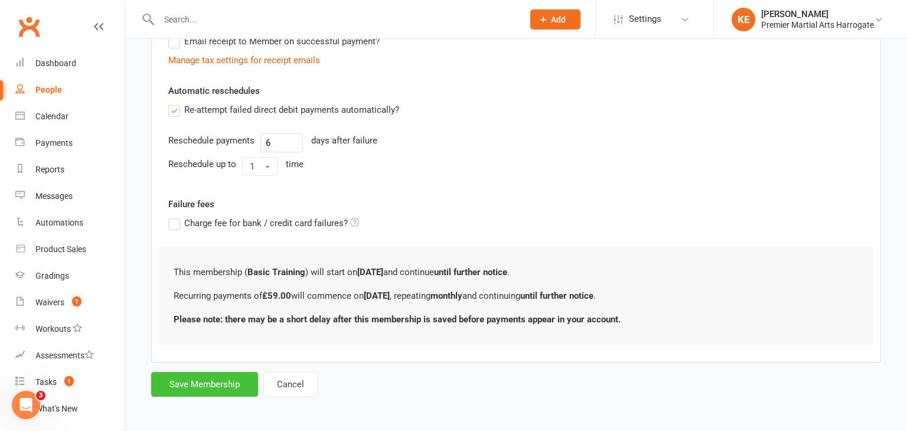
click at [208, 384] on button "Save Membership" at bounding box center [204, 384] width 107 height 25
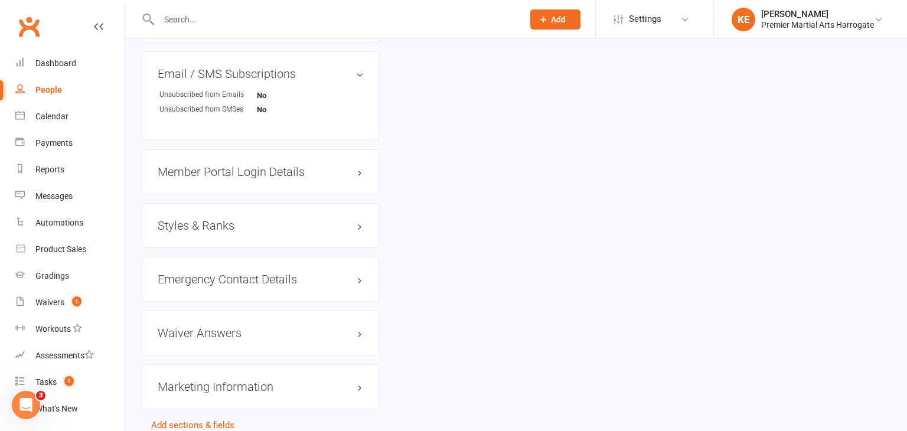
scroll to position [788, 0]
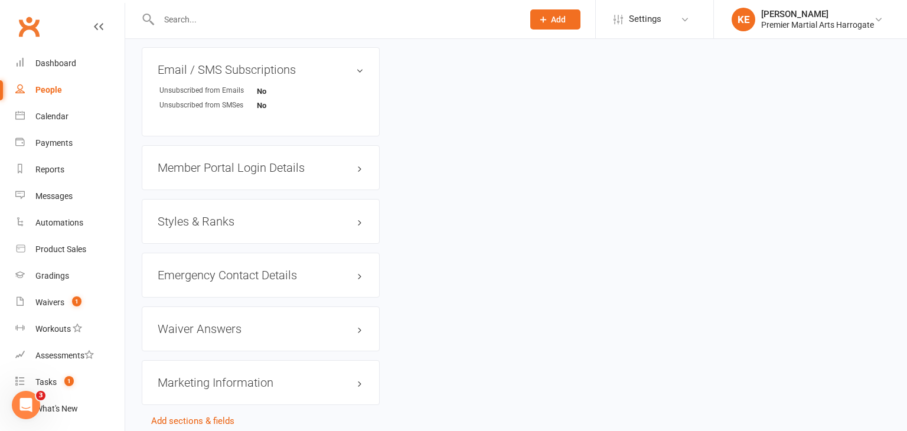
click at [359, 228] on h3 "Styles & Ranks" at bounding box center [261, 221] width 206 height 13
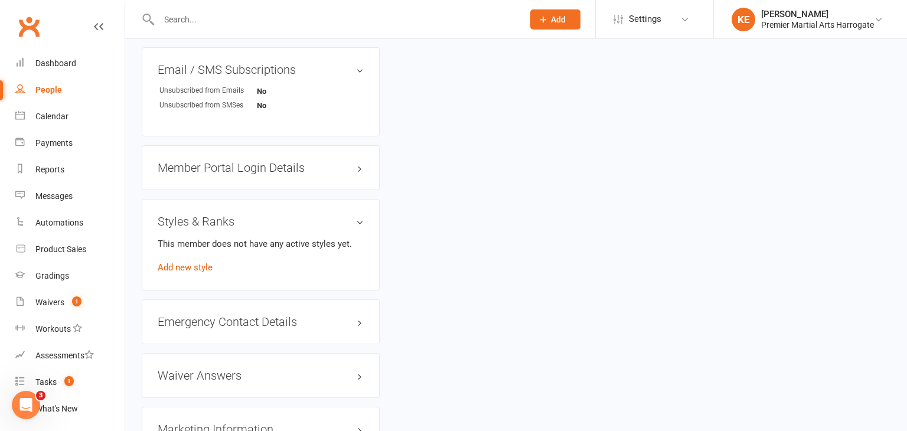
click at [194, 275] on div "This member does not have any active styles yet. Add new style" at bounding box center [261, 256] width 206 height 38
click at [193, 273] on link "Add new style" at bounding box center [185, 267] width 55 height 11
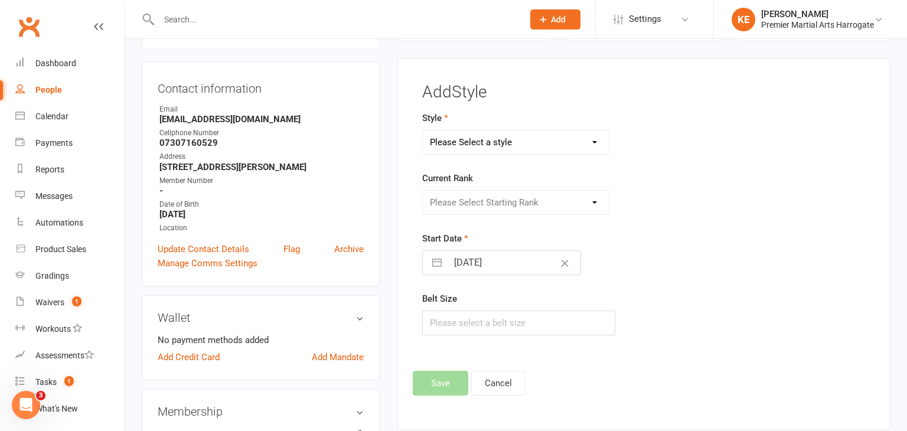
scroll to position [101, 0]
click at [596, 141] on select "Please Select a style Certified Instructor Training Premier Martial Arts Premie…" at bounding box center [516, 144] width 186 height 24
select select "1533"
click at [423, 132] on select "Please Select a style Certified Instructor Training Premier Martial Arts Premie…" at bounding box center [516, 144] width 186 height 24
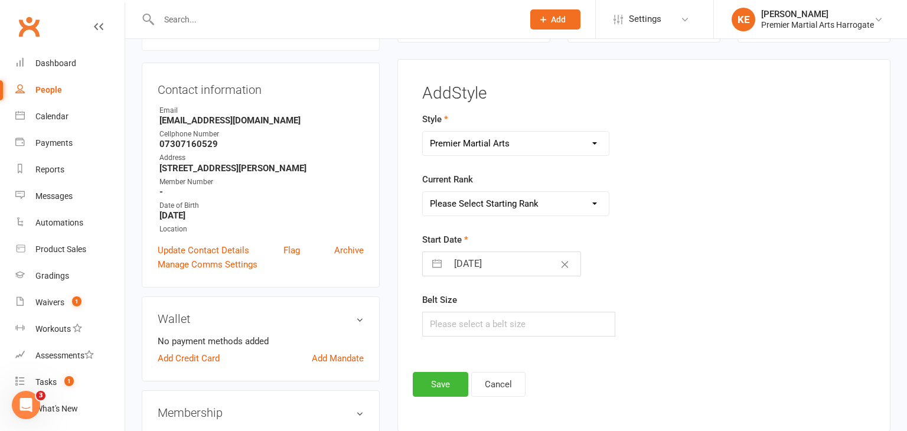
click at [597, 200] on select "Please Select Starting Rank White Belt Yellow Belt Orange Belt Purple Belt Blue…" at bounding box center [516, 204] width 186 height 24
select select "14873"
click at [423, 192] on select "Please Select Starting Rank White Belt Yellow Belt Orange Belt Purple Belt Blue…" at bounding box center [516, 204] width 186 height 24
click at [487, 322] on input "text" at bounding box center [518, 324] width 193 height 25
type input "1"
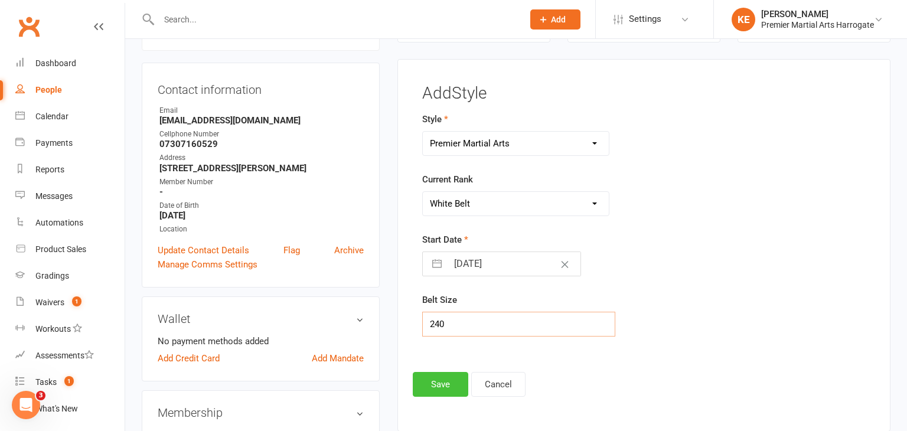
type input "240"
click at [452, 384] on button "Save" at bounding box center [441, 384] width 56 height 25
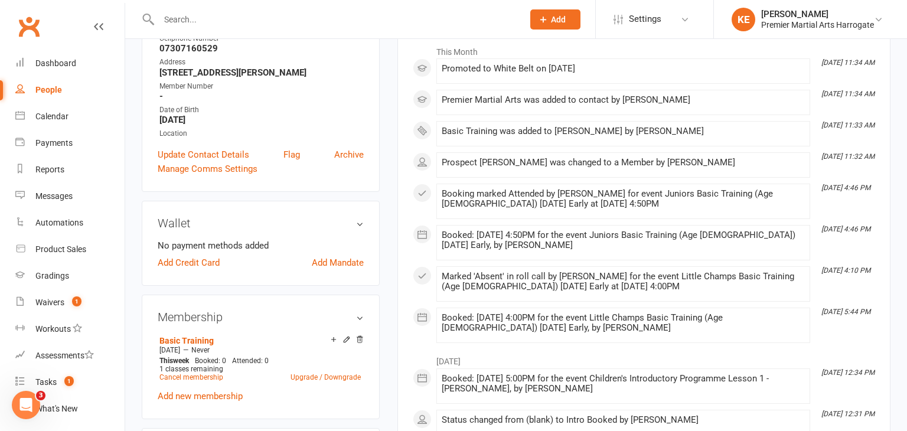
scroll to position [197, 0]
click at [332, 269] on link "Add Mandate" at bounding box center [338, 262] width 52 height 14
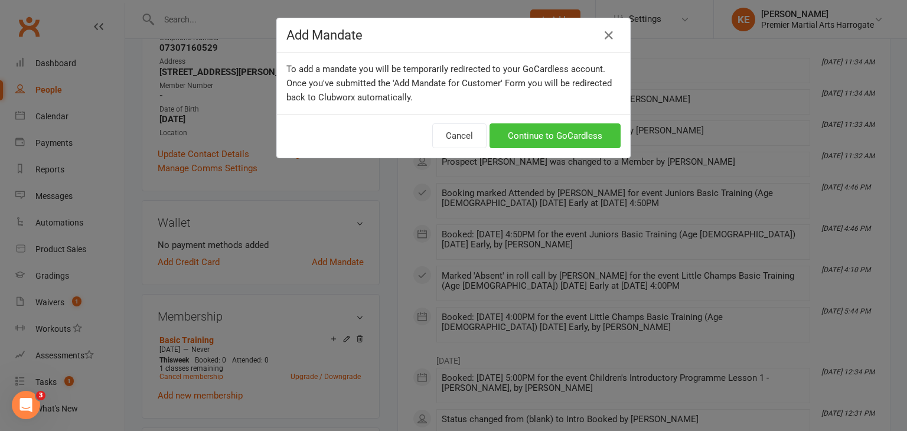
click at [543, 136] on link "Continue to GoCardless" at bounding box center [554, 135] width 131 height 25
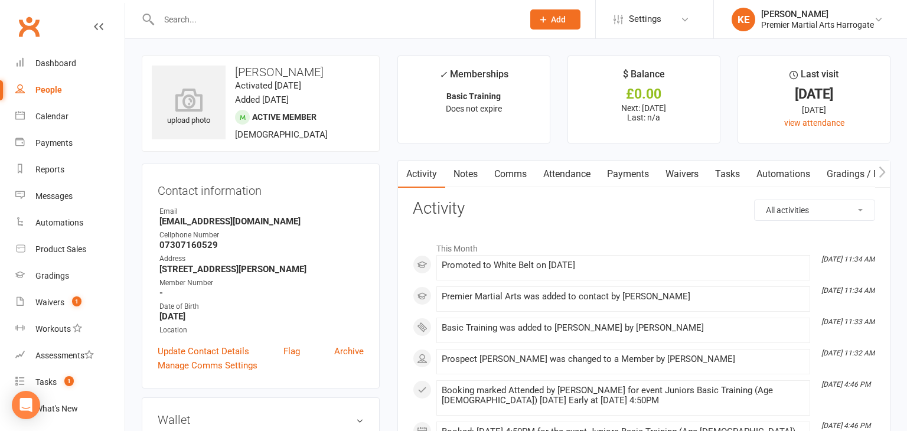
click at [515, 172] on link "Comms" at bounding box center [510, 174] width 49 height 27
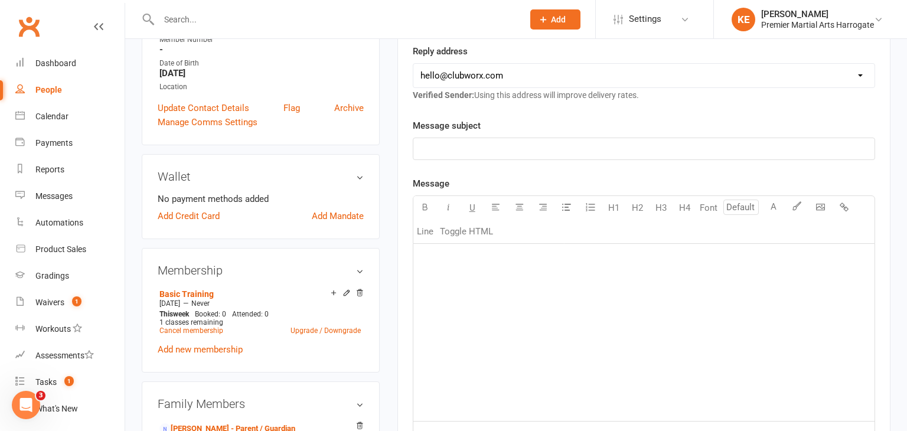
scroll to position [246, 0]
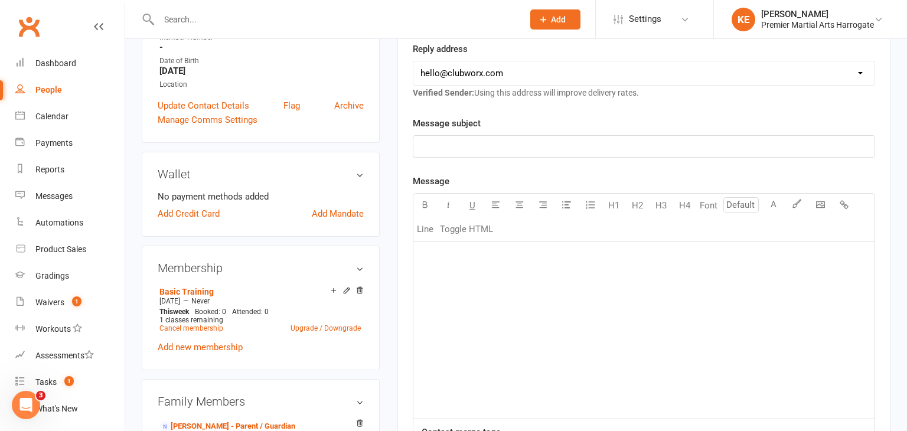
click at [500, 267] on div "﻿" at bounding box center [643, 329] width 461 height 177
click at [479, 148] on p "﻿" at bounding box center [643, 146] width 447 height 14
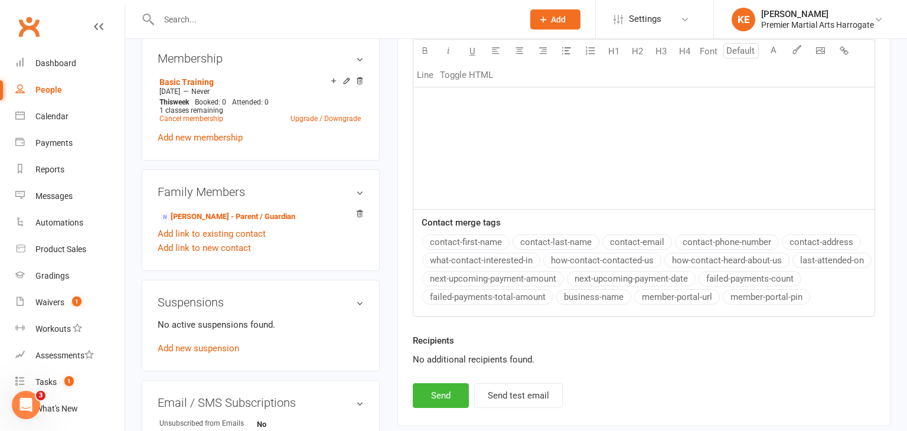
scroll to position [456, 0]
click at [439, 392] on button "Send" at bounding box center [441, 395] width 56 height 25
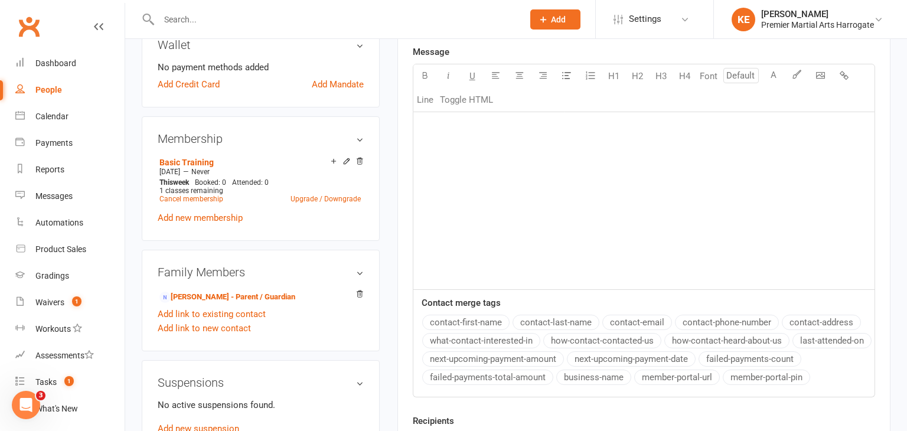
scroll to position [0, 0]
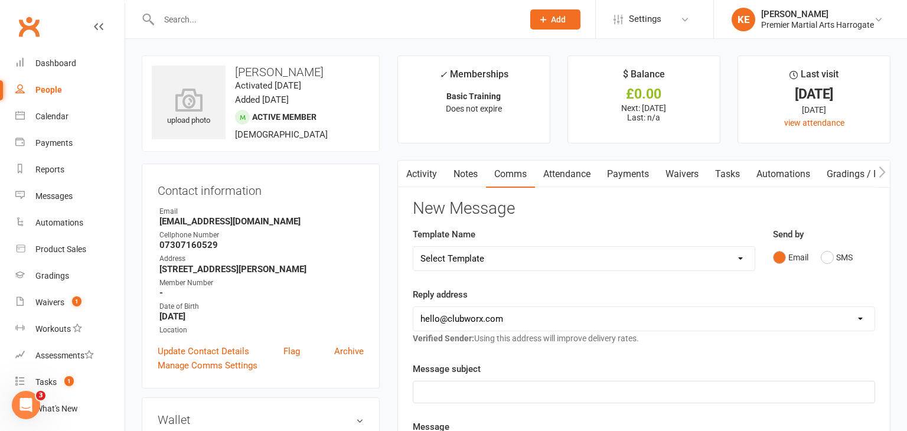
click at [420, 171] on link "Activity" at bounding box center [421, 174] width 47 height 27
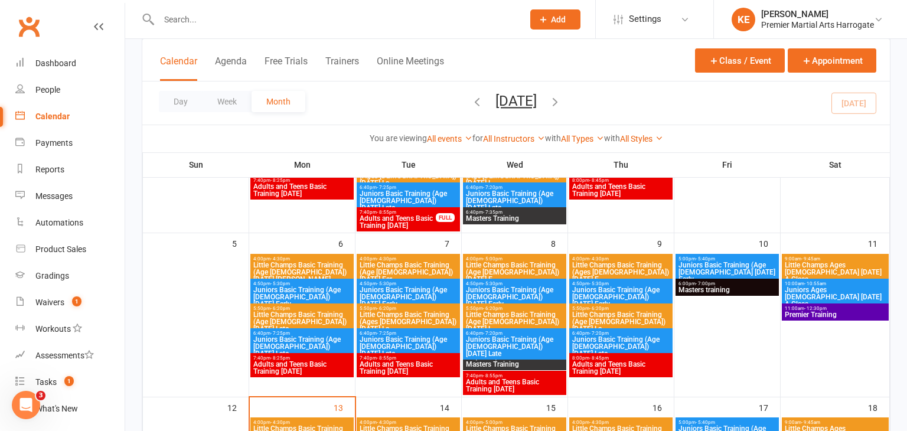
scroll to position [157, 0]
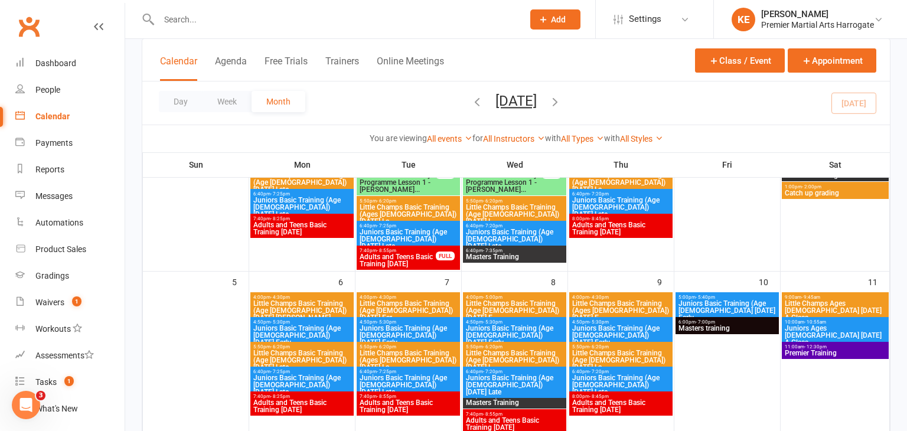
click at [613, 376] on span "Juniors Basic Training (Age [DEMOGRAPHIC_DATA]) [DATE] Late" at bounding box center [621, 384] width 99 height 21
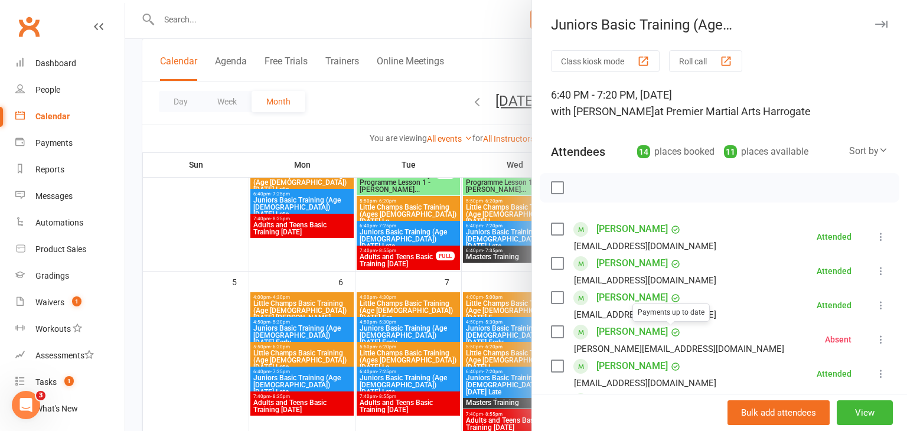
scroll to position [203, 0]
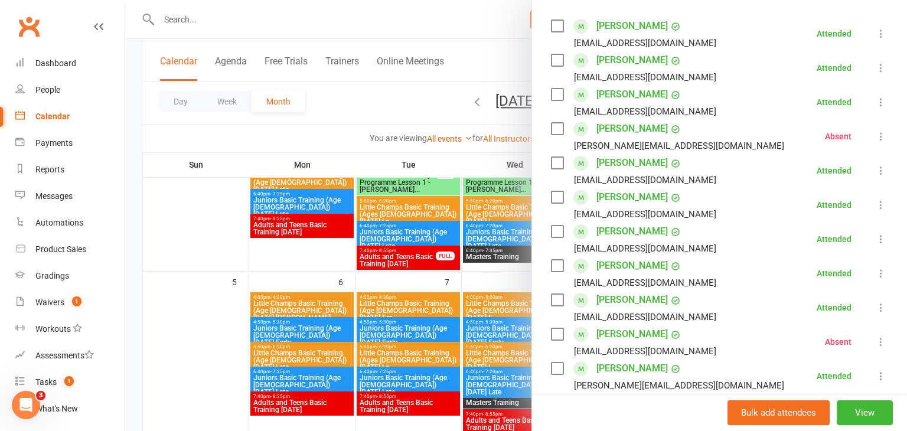
click at [178, 344] on div at bounding box center [516, 215] width 782 height 431
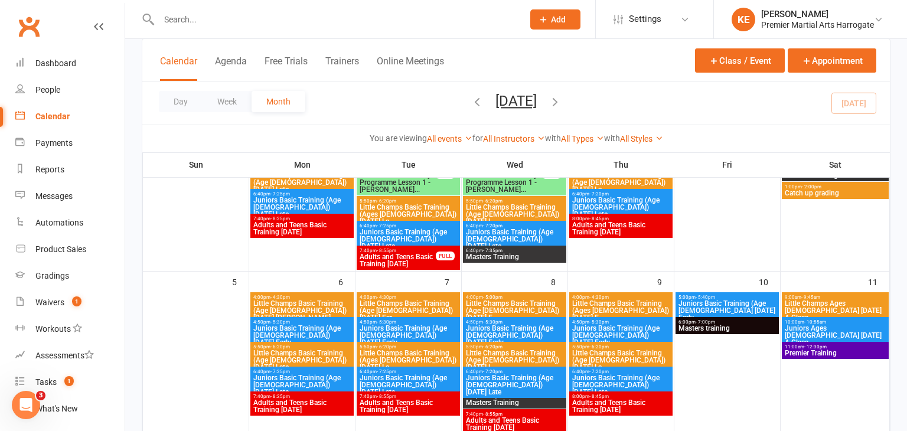
click at [606, 322] on span "- 5:30pm" at bounding box center [598, 321] width 19 height 5
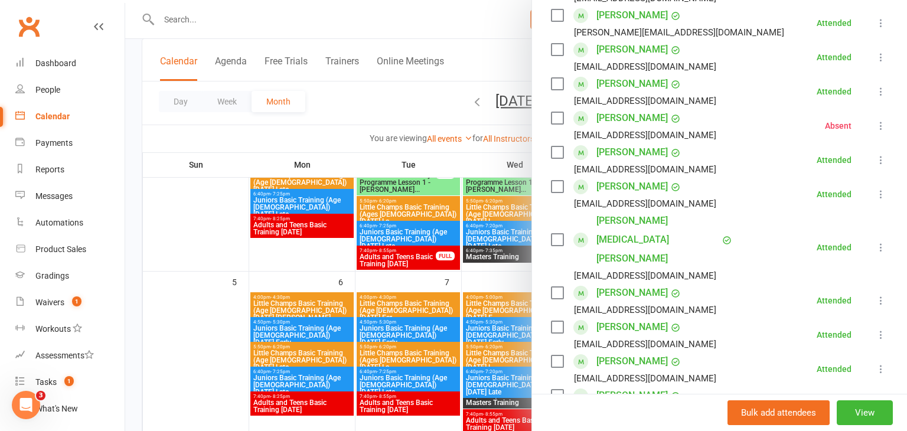
scroll to position [245, 0]
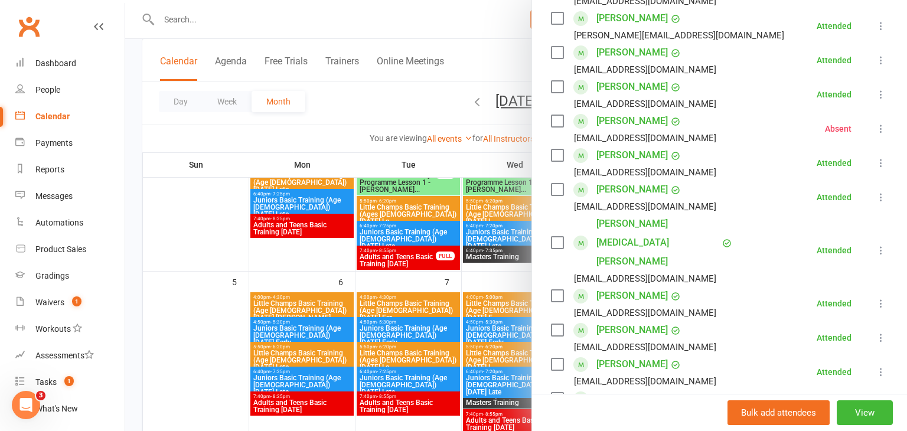
click at [191, 286] on div at bounding box center [516, 215] width 782 height 431
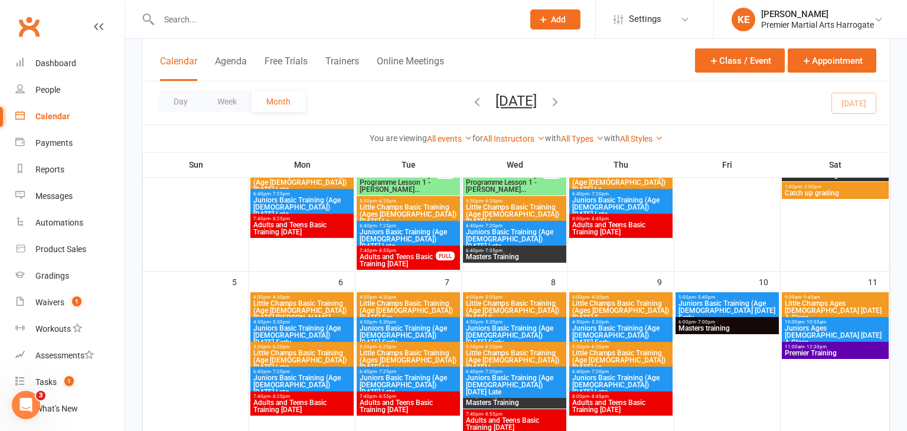
click at [498, 322] on span "- 5:30pm" at bounding box center [492, 321] width 19 height 5
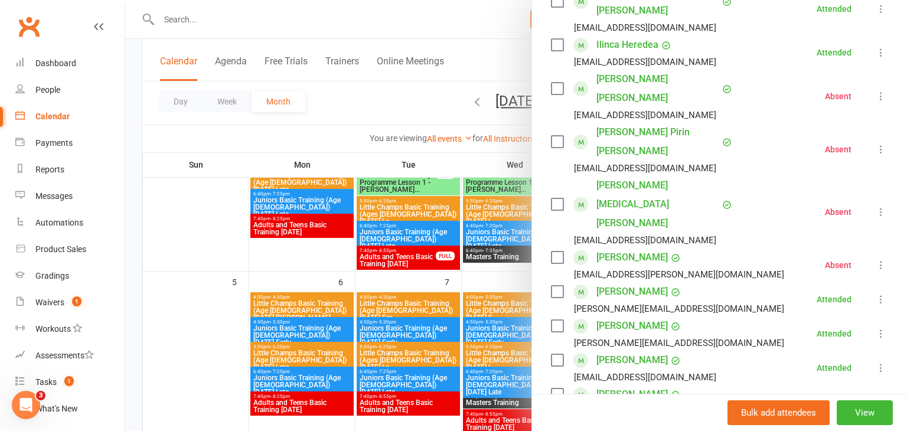
scroll to position [411, 0]
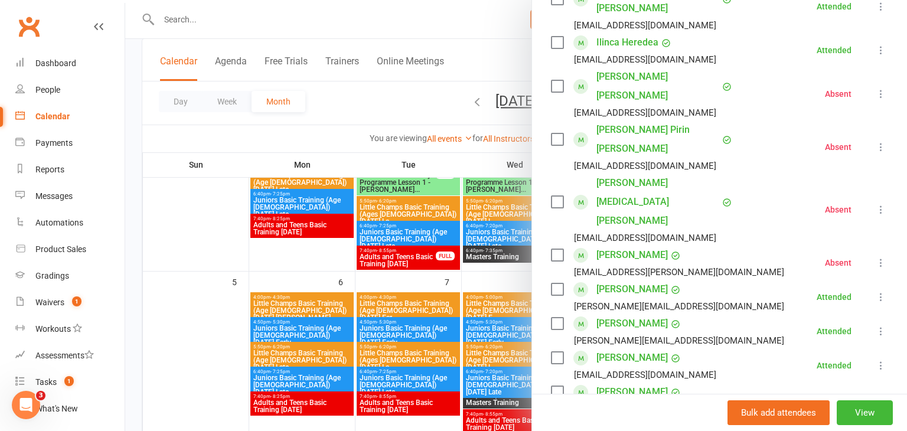
click at [184, 302] on div at bounding box center [516, 215] width 782 height 431
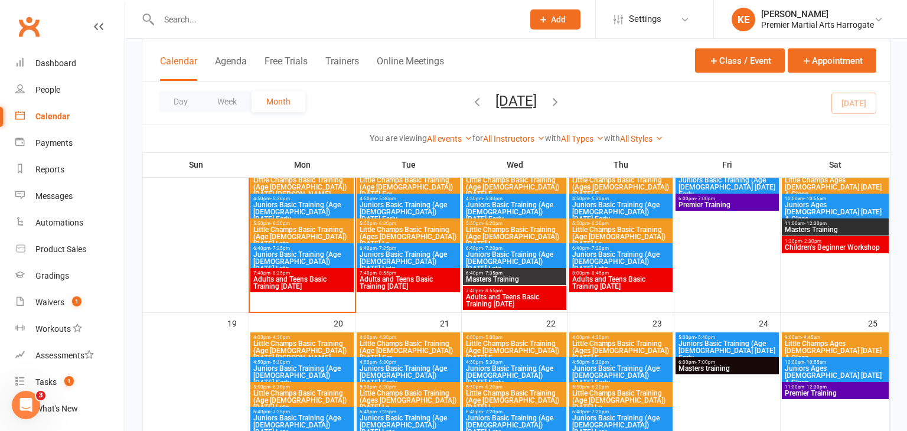
scroll to position [400, 0]
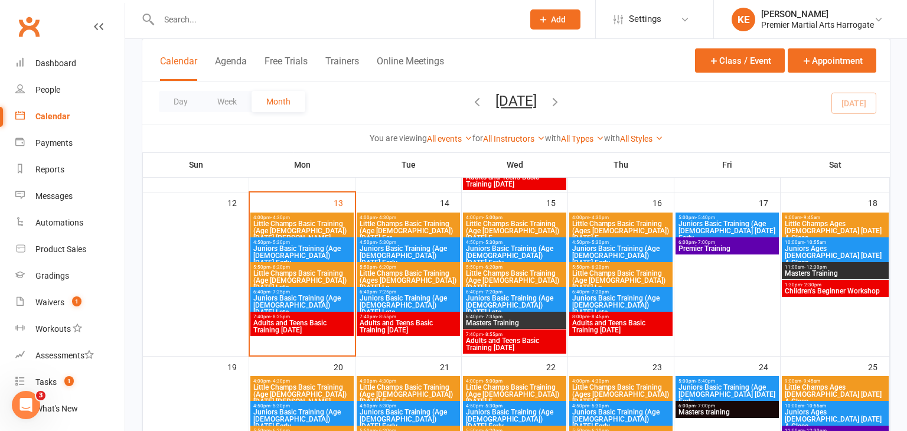
click at [492, 252] on span "Juniors Basic Training (Age [DEMOGRAPHIC_DATA]) [DATE] Early" at bounding box center [514, 255] width 99 height 21
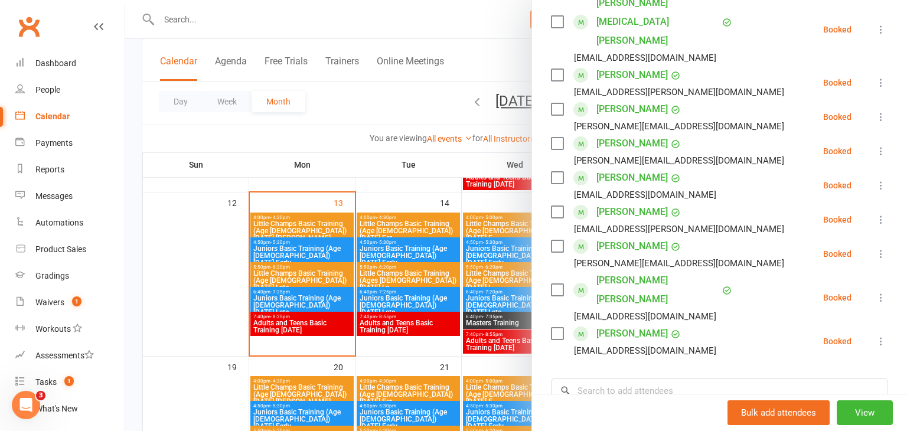
scroll to position [529, 0]
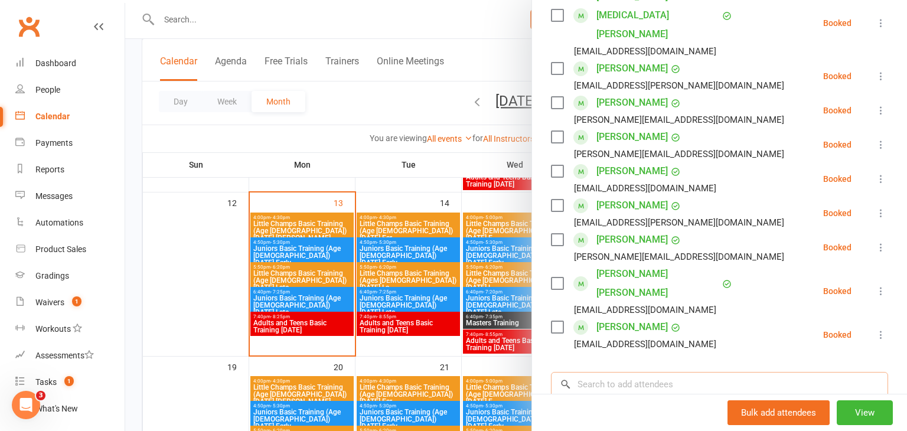
click at [637, 372] on input "search" at bounding box center [719, 384] width 337 height 25
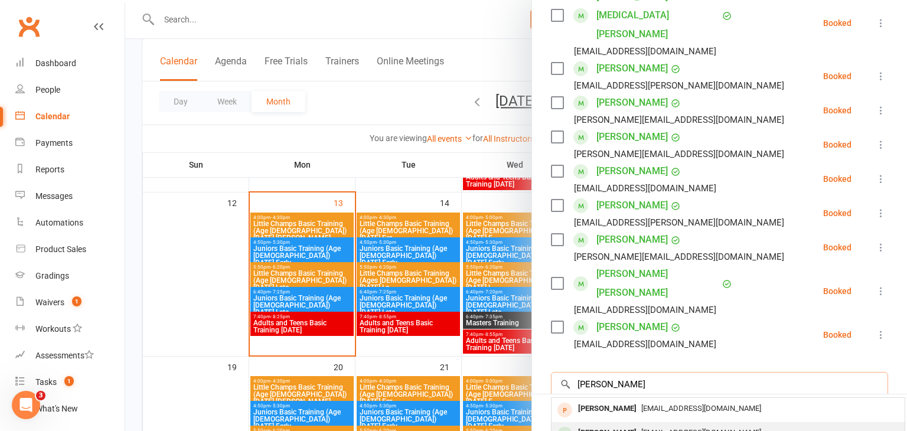
type input "bobby se"
click at [625, 425] on div "[PERSON_NAME]" at bounding box center [607, 433] width 68 height 17
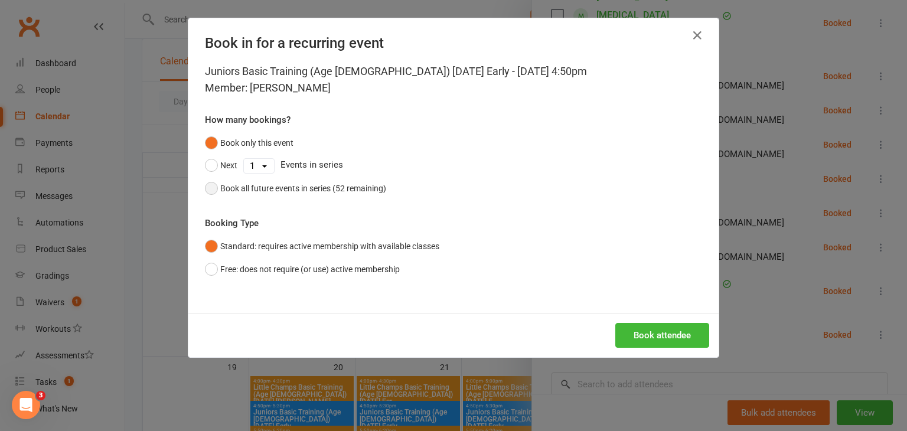
click at [211, 189] on button "Book all future events in series (52 remaining)" at bounding box center [295, 188] width 181 height 22
click at [657, 332] on button "Book attendee" at bounding box center [662, 335] width 94 height 25
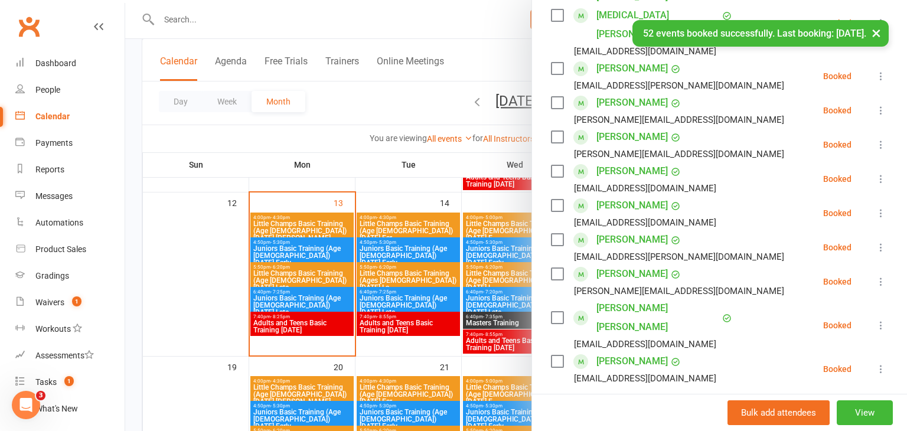
click at [217, 256] on div at bounding box center [516, 215] width 782 height 431
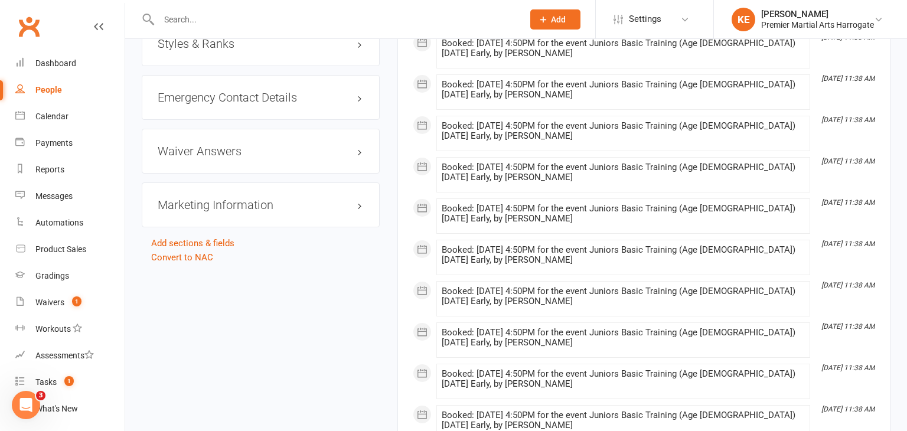
scroll to position [968, 0]
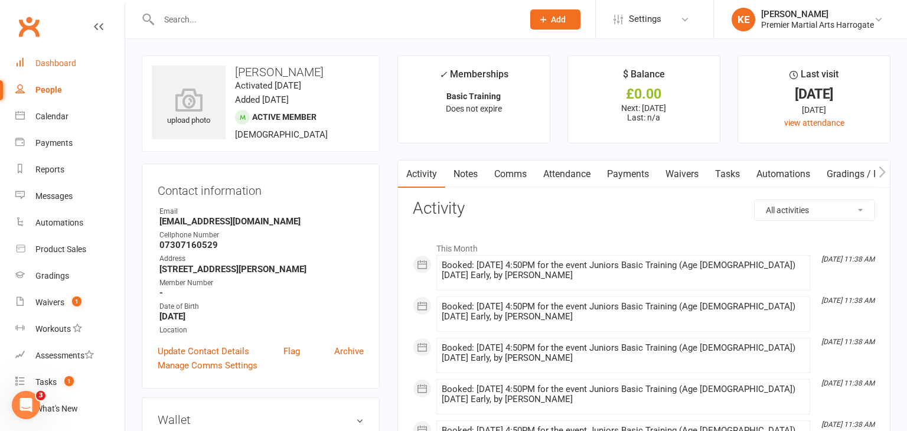
click at [56, 66] on div "Dashboard" at bounding box center [55, 62] width 41 height 9
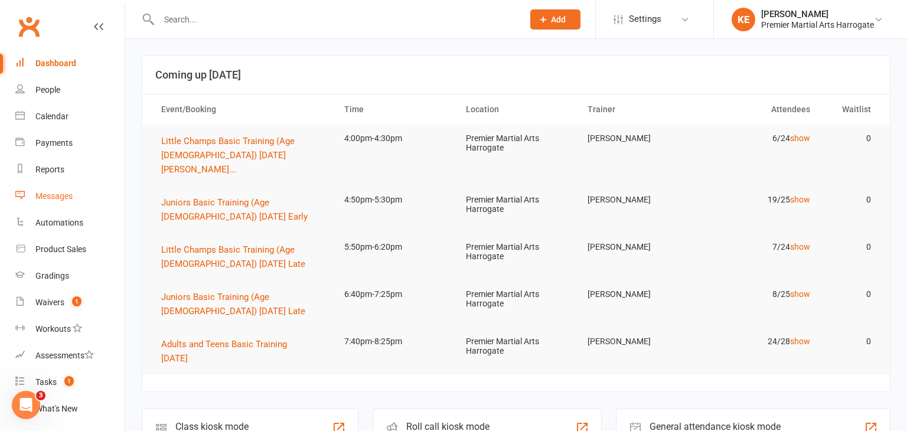
click at [66, 195] on div "Messages" at bounding box center [53, 195] width 37 height 9
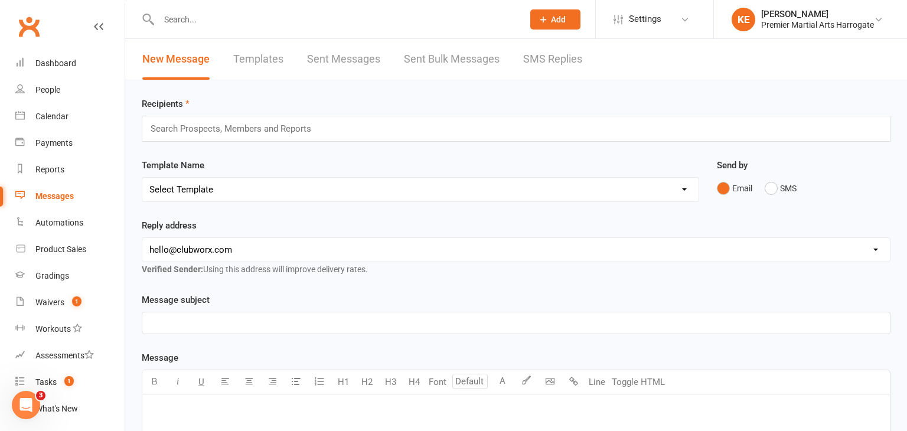
click at [557, 61] on link "SMS Replies" at bounding box center [552, 59] width 59 height 41
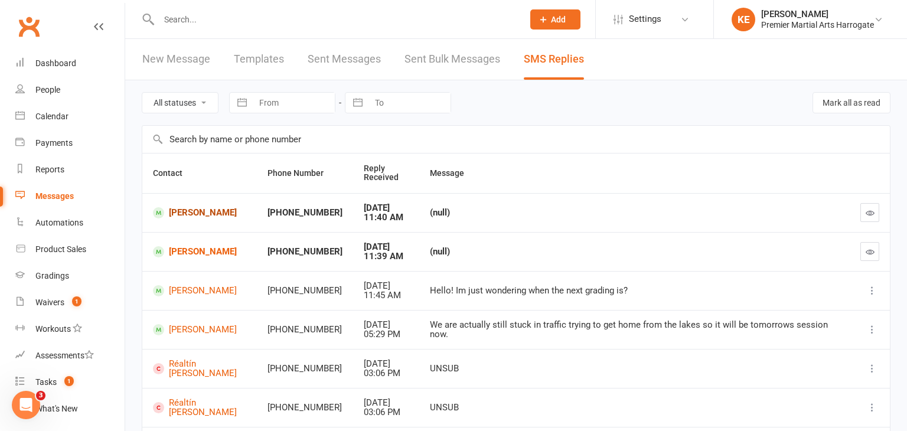
click at [217, 213] on link "[PERSON_NAME]" at bounding box center [199, 212] width 93 height 11
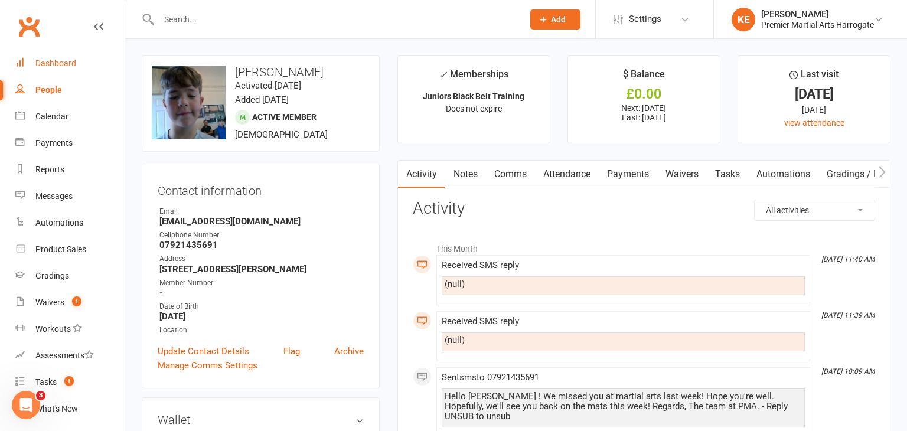
click at [57, 67] on div "Dashboard" at bounding box center [55, 62] width 41 height 9
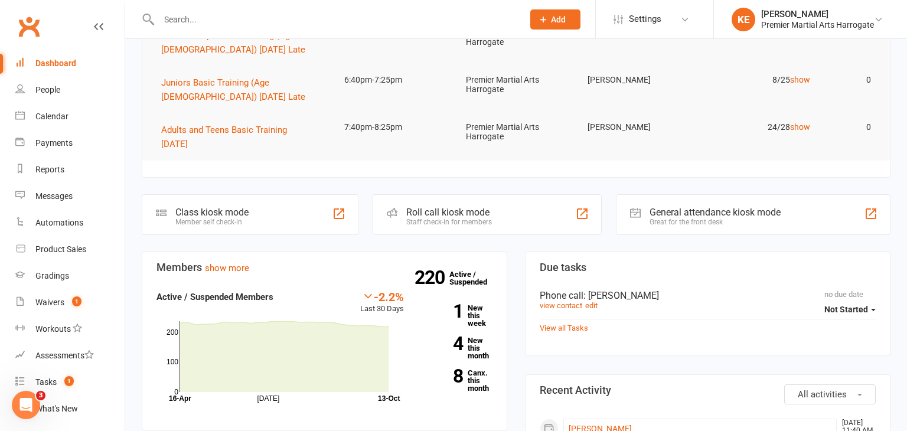
scroll to position [1309, 0]
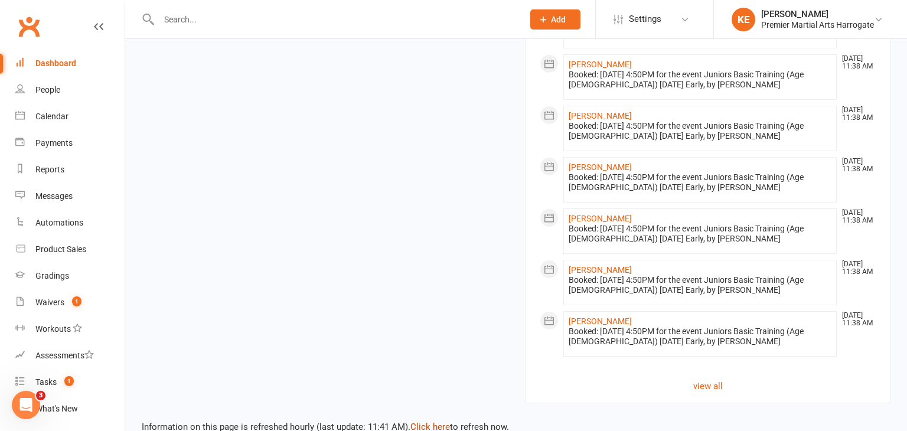
click at [438, 422] on link "Click here" at bounding box center [430, 427] width 40 height 11
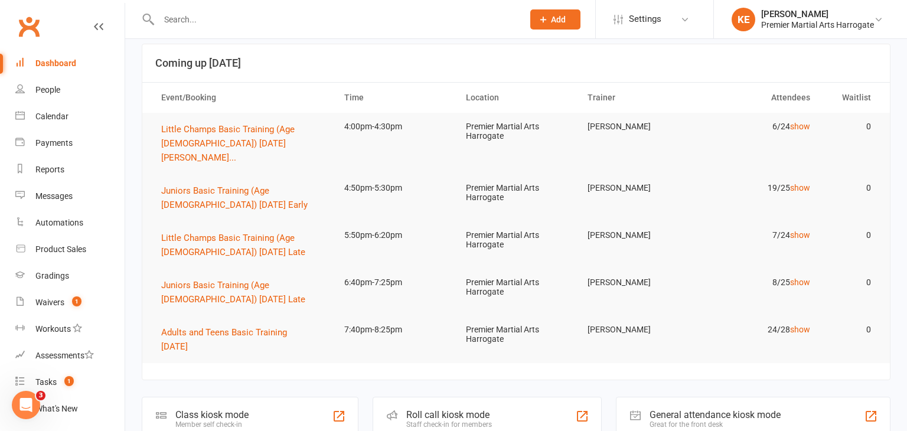
scroll to position [0, 0]
